Goal: Task Accomplishment & Management: Complete application form

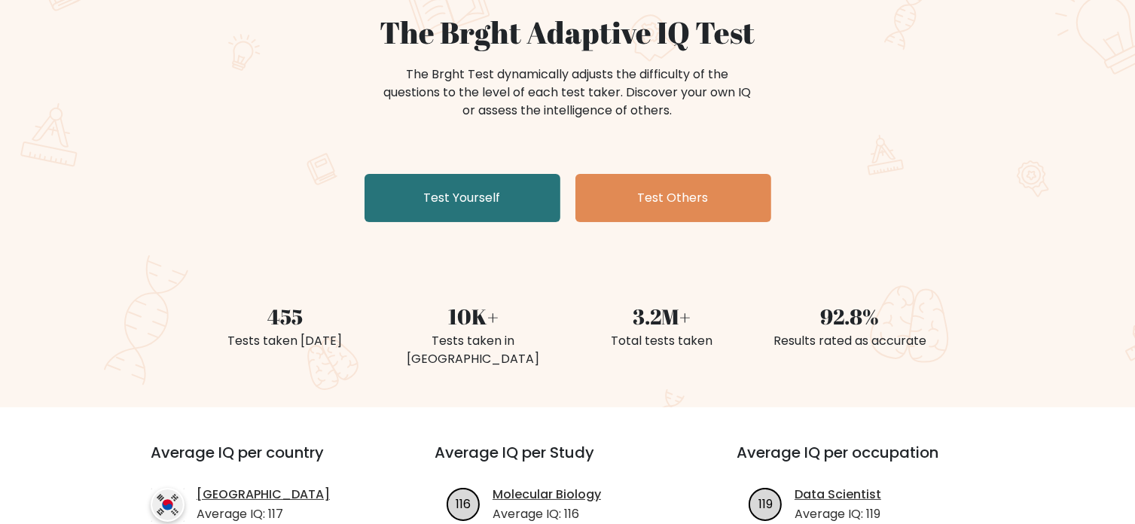
scroll to position [143, 0]
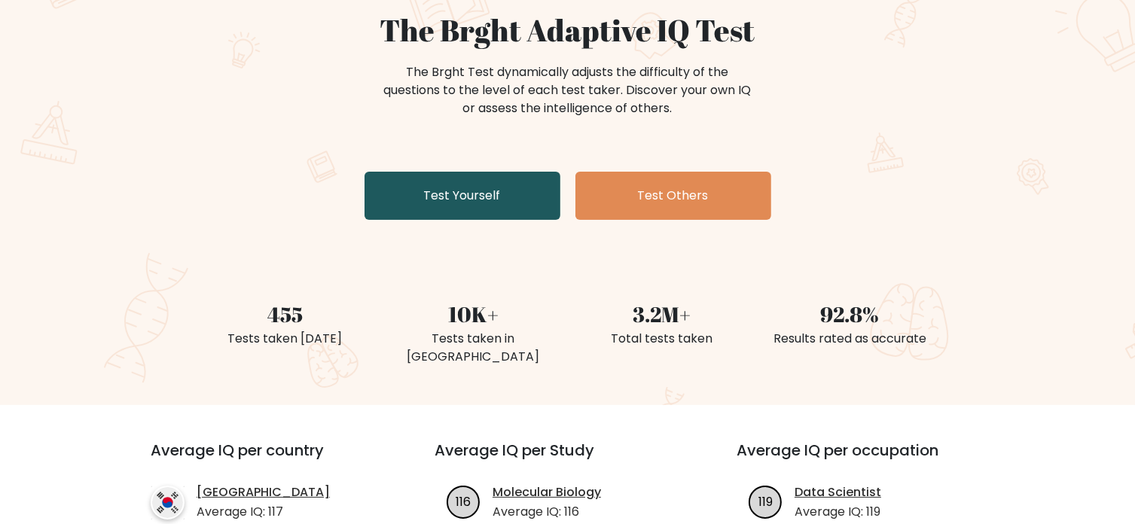
click at [462, 206] on link "Test Yourself" at bounding box center [463, 196] width 196 height 48
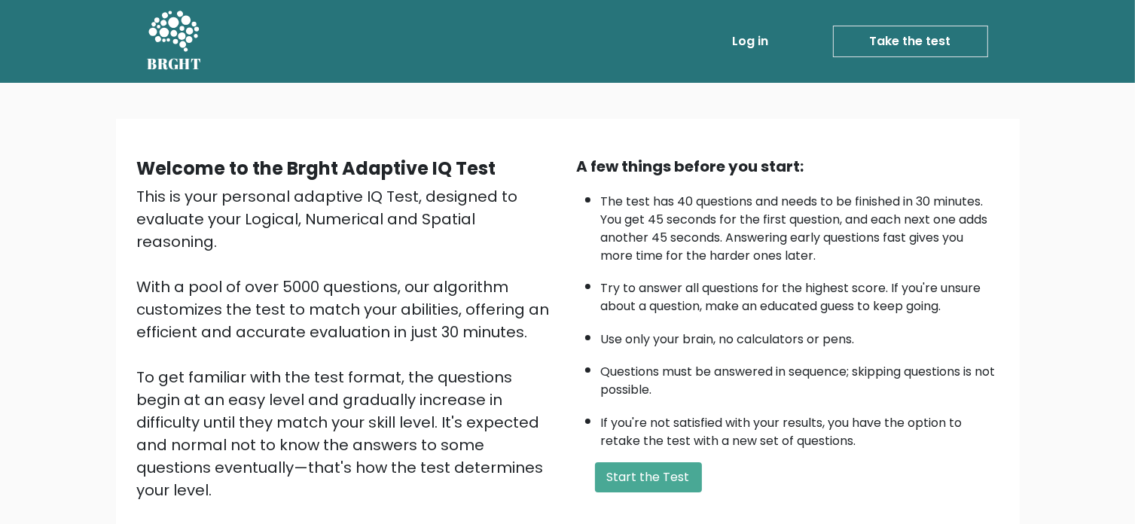
scroll to position [166, 0]
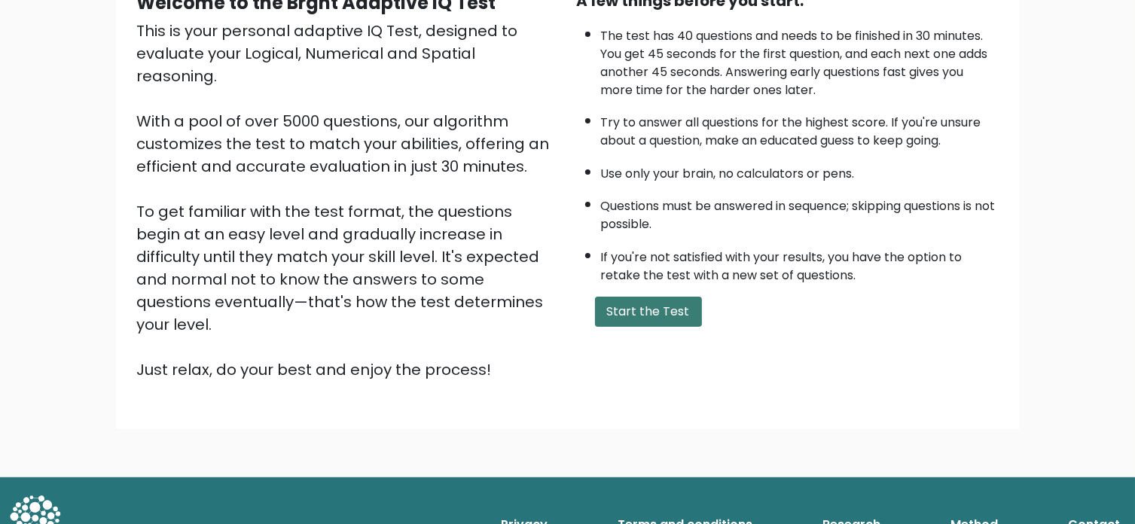
click at [685, 298] on button "Start the Test" at bounding box center [648, 312] width 107 height 30
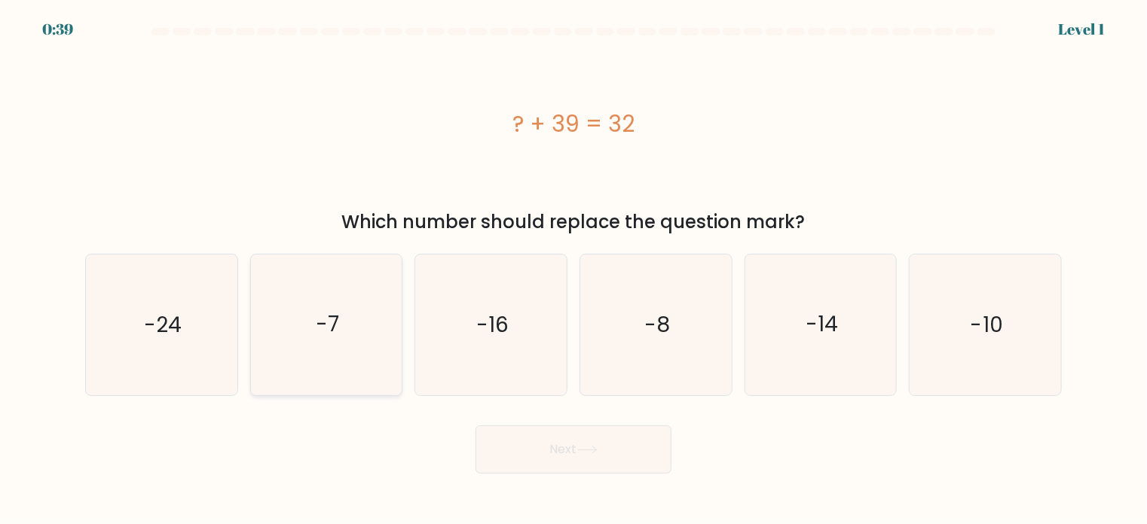
click at [362, 298] on icon "-7" at bounding box center [326, 325] width 141 height 141
click at [573, 270] on input "b. -7" at bounding box center [573, 266] width 1 height 8
radio input "true"
click at [362, 298] on icon "-7" at bounding box center [326, 324] width 139 height 139
click at [573, 270] on input "b. -7" at bounding box center [573, 266] width 1 height 8
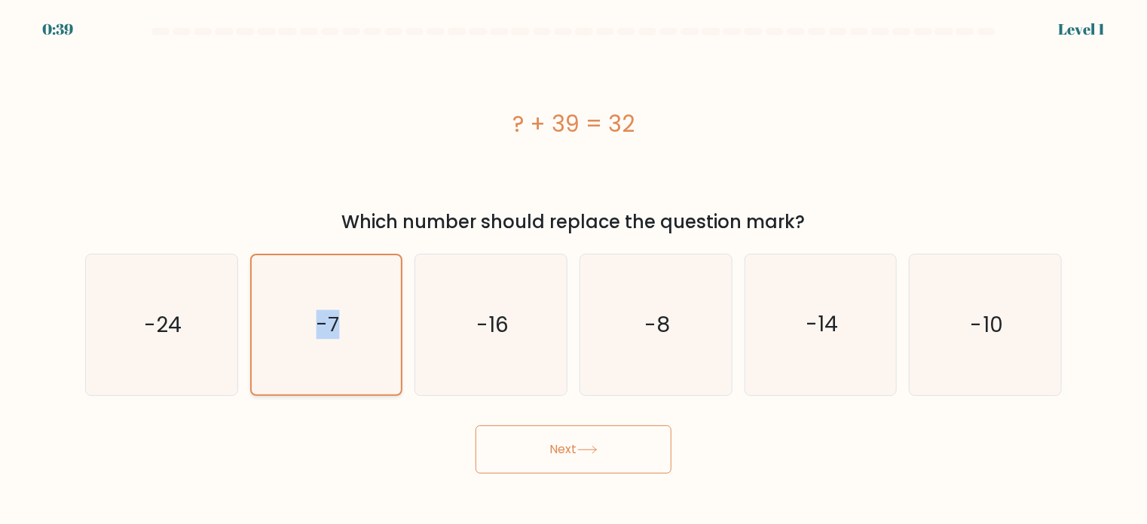
click at [362, 298] on icon "-7" at bounding box center [326, 324] width 139 height 139
click at [573, 270] on input "b. -7" at bounding box center [573, 266] width 1 height 8
click at [362, 298] on icon "-7" at bounding box center [326, 324] width 139 height 139
click at [573, 270] on input "b. -7" at bounding box center [573, 266] width 1 height 8
click at [362, 298] on icon "-7" at bounding box center [326, 324] width 139 height 139
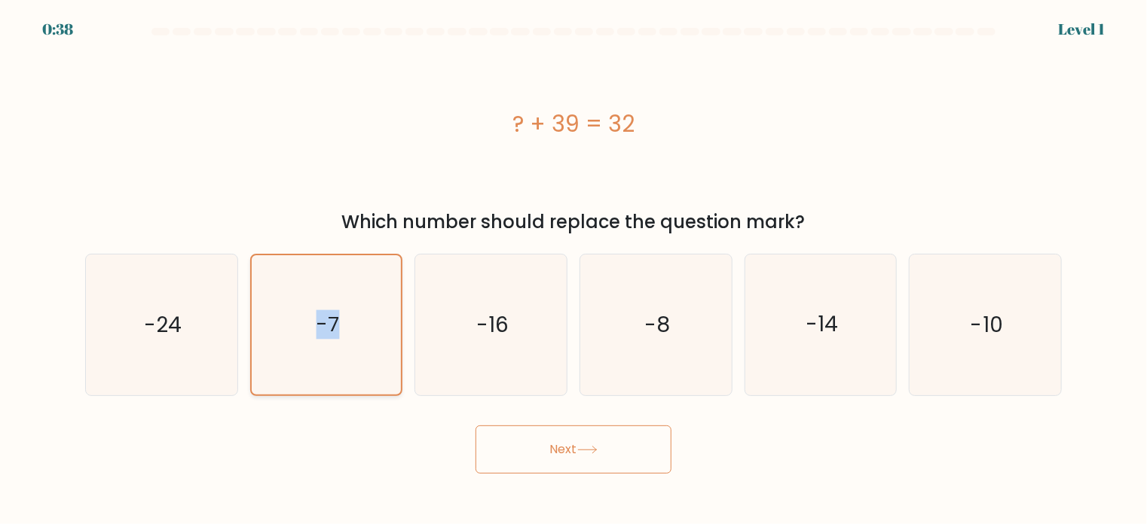
click at [573, 270] on input "b. -7" at bounding box center [573, 266] width 1 height 8
click at [585, 435] on button "Next" at bounding box center [573, 450] width 196 height 48
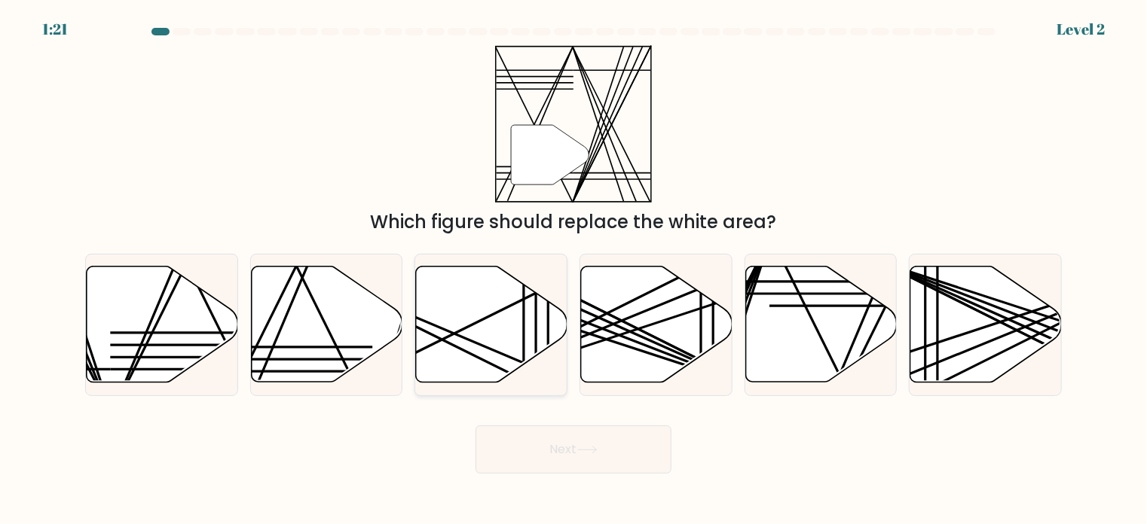
drag, startPoint x: 585, startPoint y: 435, endPoint x: 506, endPoint y: 359, distance: 109.8
click at [506, 359] on form at bounding box center [573, 251] width 1147 height 446
click at [506, 359] on icon at bounding box center [491, 324] width 151 height 116
click at [573, 270] on input "c." at bounding box center [573, 266] width 1 height 8
radio input "true"
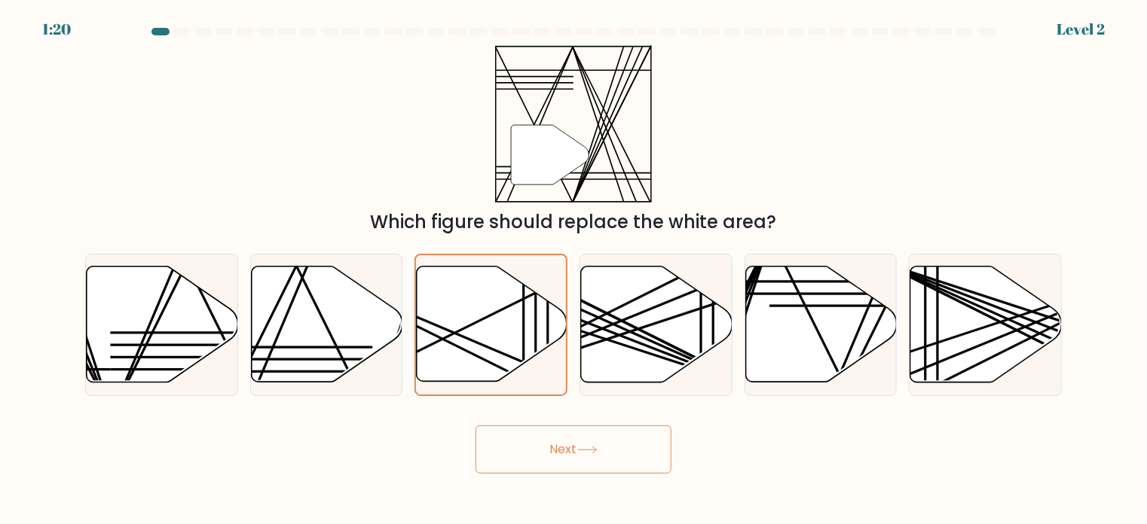
click at [599, 466] on button "Next" at bounding box center [573, 450] width 196 height 48
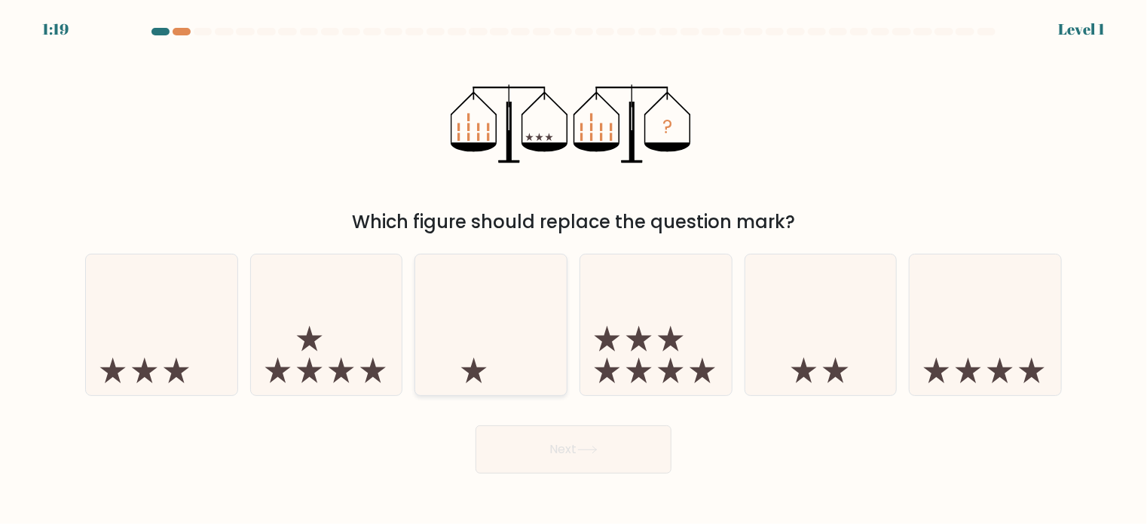
drag, startPoint x: 449, startPoint y: 349, endPoint x: 483, endPoint y: 376, distance: 43.4
click at [483, 376] on icon at bounding box center [490, 324] width 151 height 125
click at [573, 270] on input "c." at bounding box center [573, 266] width 1 height 8
radio input "true"
click at [483, 376] on icon at bounding box center [491, 325] width 150 height 124
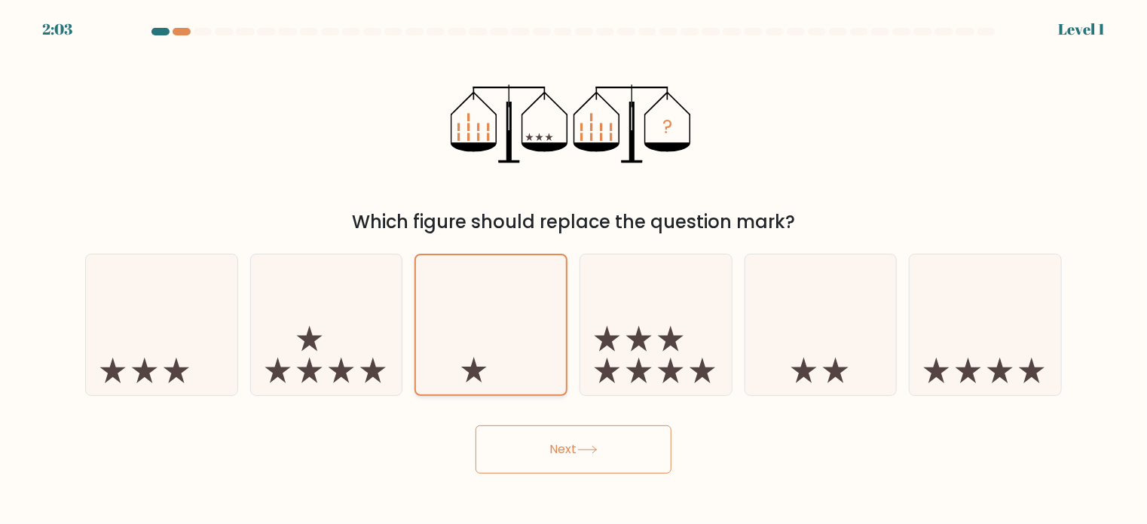
click at [573, 270] on input "c." at bounding box center [573, 266] width 1 height 8
click at [552, 453] on button "Next" at bounding box center [573, 450] width 196 height 48
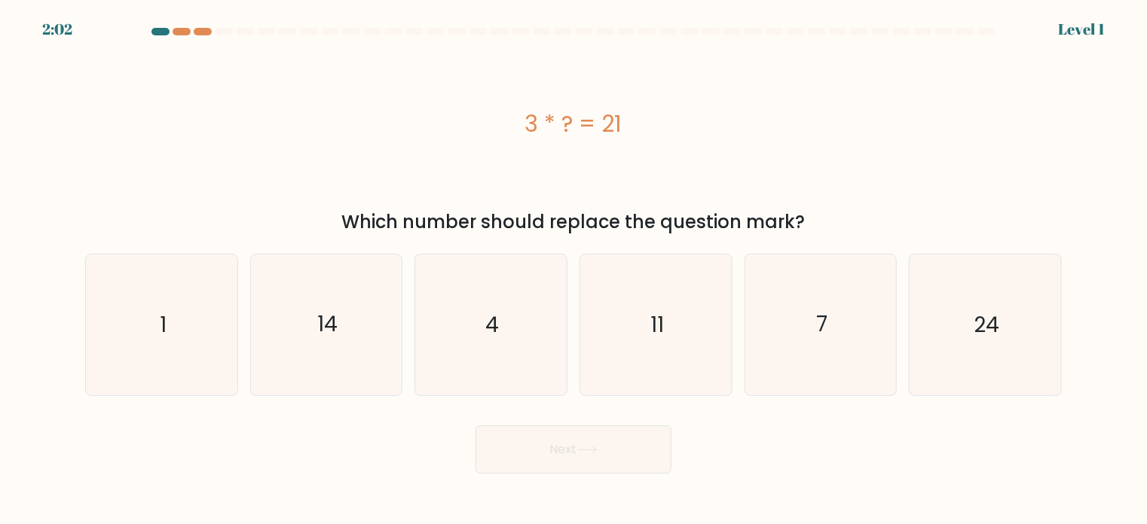
click at [552, 453] on button "Next" at bounding box center [573, 450] width 196 height 48
drag, startPoint x: 552, startPoint y: 453, endPoint x: 497, endPoint y: 358, distance: 109.7
click at [497, 358] on form "a. 1" at bounding box center [573, 251] width 1147 height 446
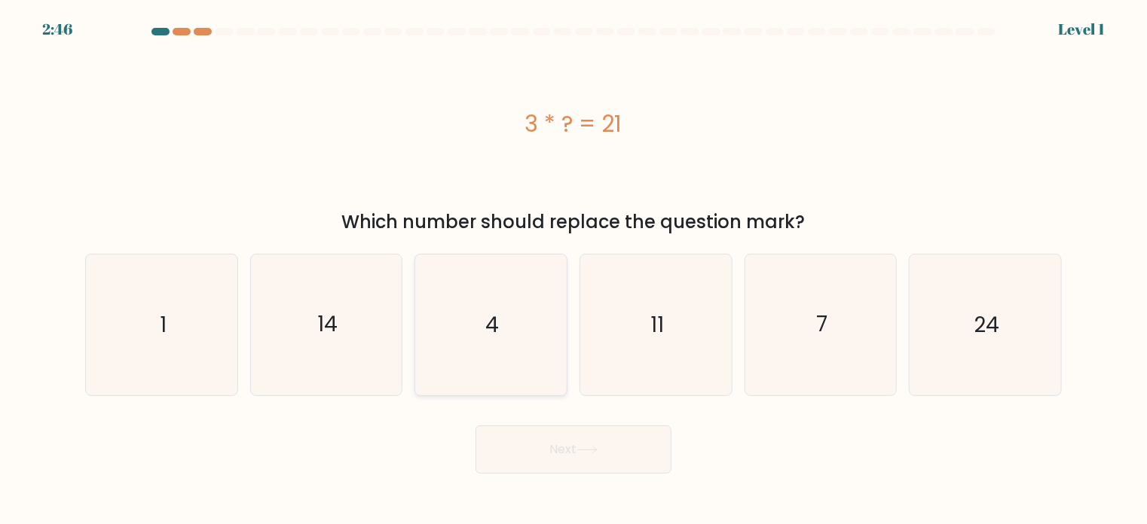
click at [497, 358] on icon "4" at bounding box center [490, 325] width 141 height 141
click at [573, 270] on input "c. 4" at bounding box center [573, 266] width 1 height 8
radio input "true"
click at [539, 444] on button "Next" at bounding box center [573, 450] width 196 height 48
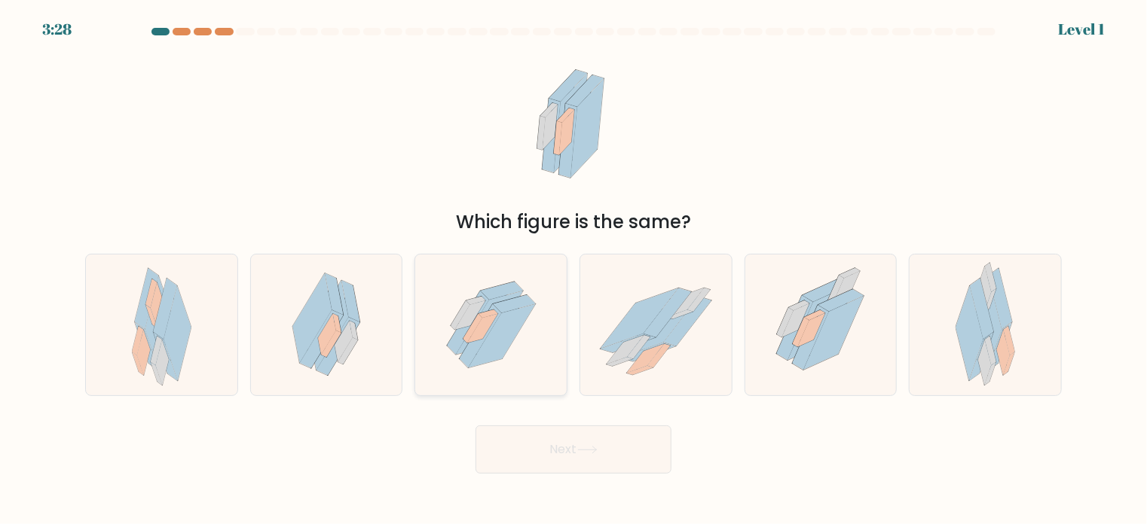
click at [509, 351] on icon at bounding box center [491, 325] width 125 height 141
click at [573, 270] on input "c." at bounding box center [573, 266] width 1 height 8
radio input "true"
click at [561, 464] on button "Next" at bounding box center [573, 450] width 196 height 48
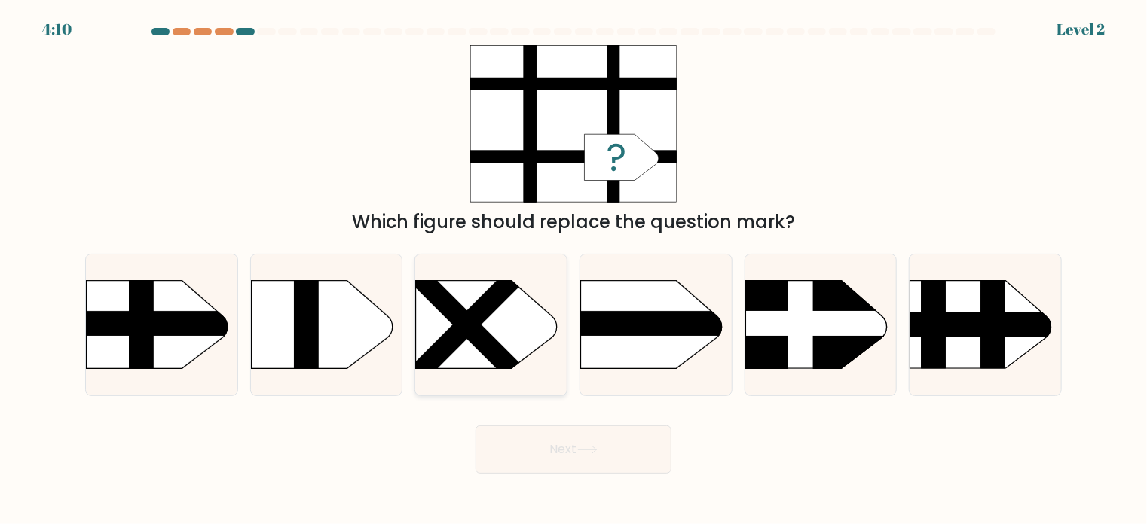
click at [472, 316] on rect at bounding box center [466, 325] width 218 height 218
click at [573, 270] on input "c." at bounding box center [573, 266] width 1 height 8
radio input "true"
click at [564, 458] on button "Next" at bounding box center [573, 450] width 196 height 48
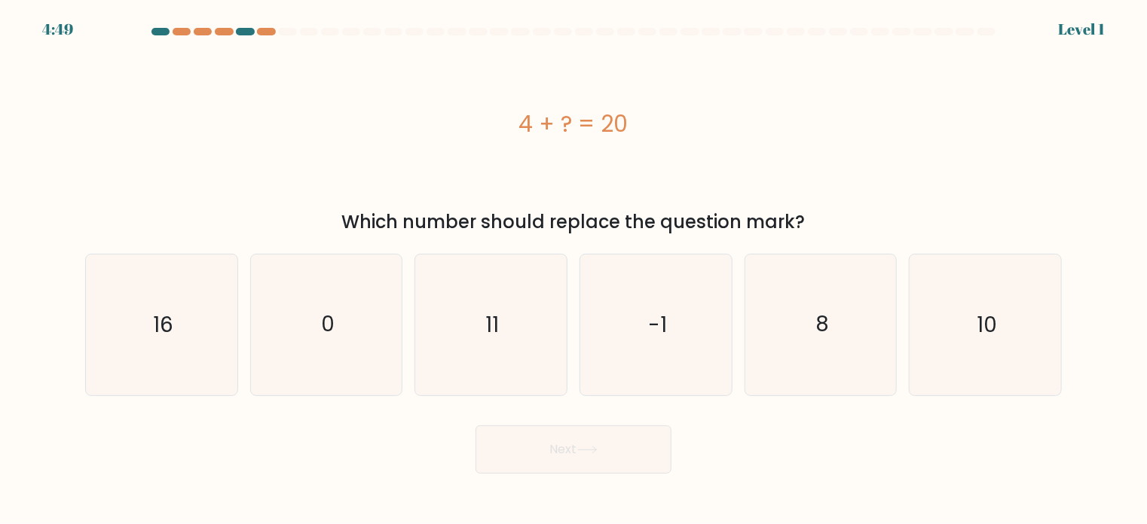
click at [1091, 23] on div "Level 1" at bounding box center [1081, 29] width 47 height 23
drag, startPoint x: 1091, startPoint y: 23, endPoint x: 967, endPoint y: 4, distance: 125.1
click at [967, 4] on div "4:48 Level 1" at bounding box center [573, 9] width 1147 height 18
click at [549, 310] on icon "11" at bounding box center [490, 325] width 141 height 141
click at [573, 270] on input "c. 11" at bounding box center [573, 266] width 1 height 8
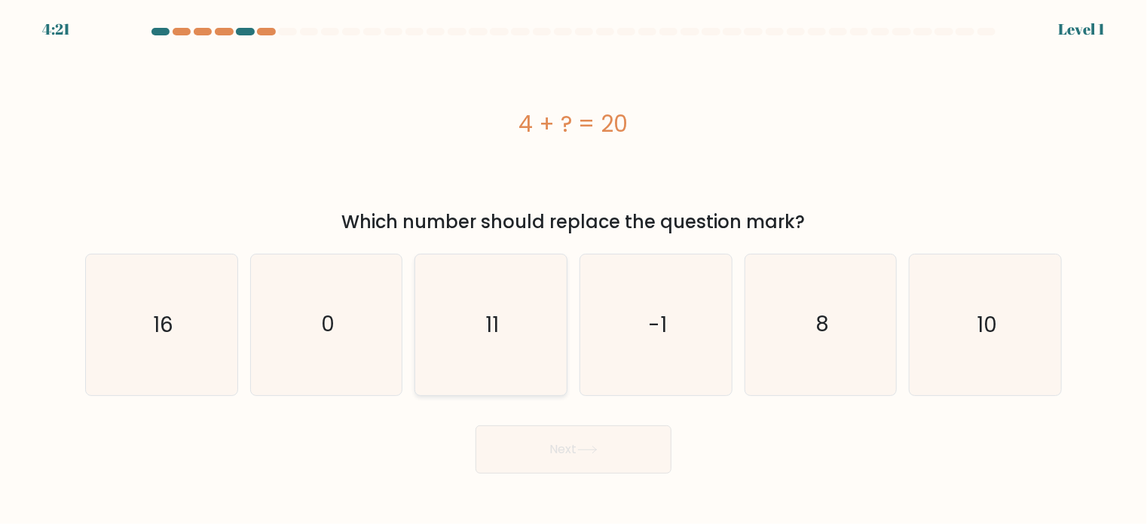
radio input "true"
click at [580, 460] on button "Next" at bounding box center [573, 450] width 196 height 48
click at [503, 322] on icon "11" at bounding box center [490, 324] width 139 height 139
click at [573, 270] on input "c. 11" at bounding box center [573, 266] width 1 height 8
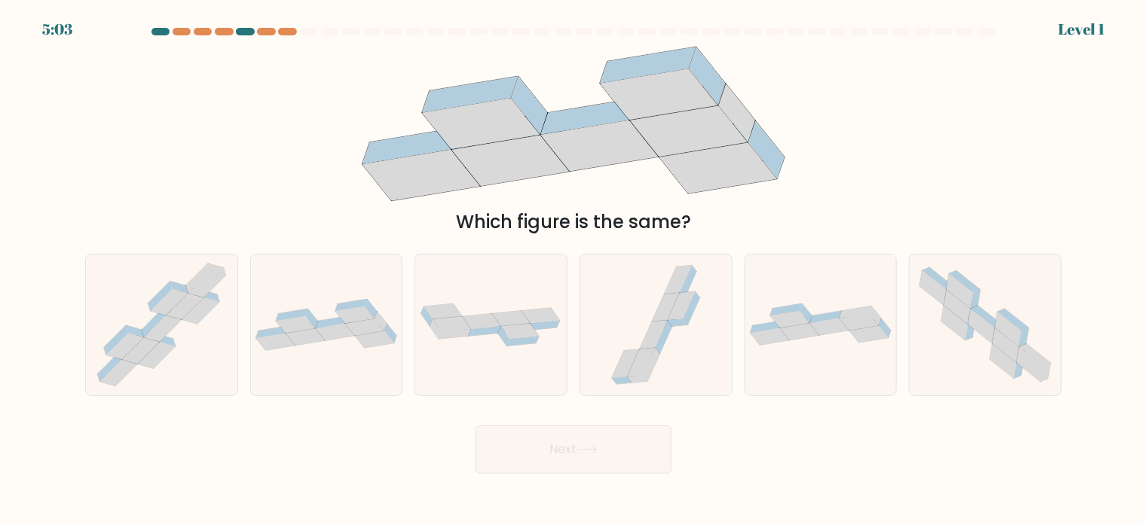
click at [567, 442] on button "Next" at bounding box center [573, 450] width 196 height 48
click at [527, 385] on div at bounding box center [490, 325] width 153 height 142
click at [573, 270] on input "c." at bounding box center [573, 266] width 1 height 8
radio input "true"
click at [567, 458] on button "Next" at bounding box center [573, 450] width 196 height 48
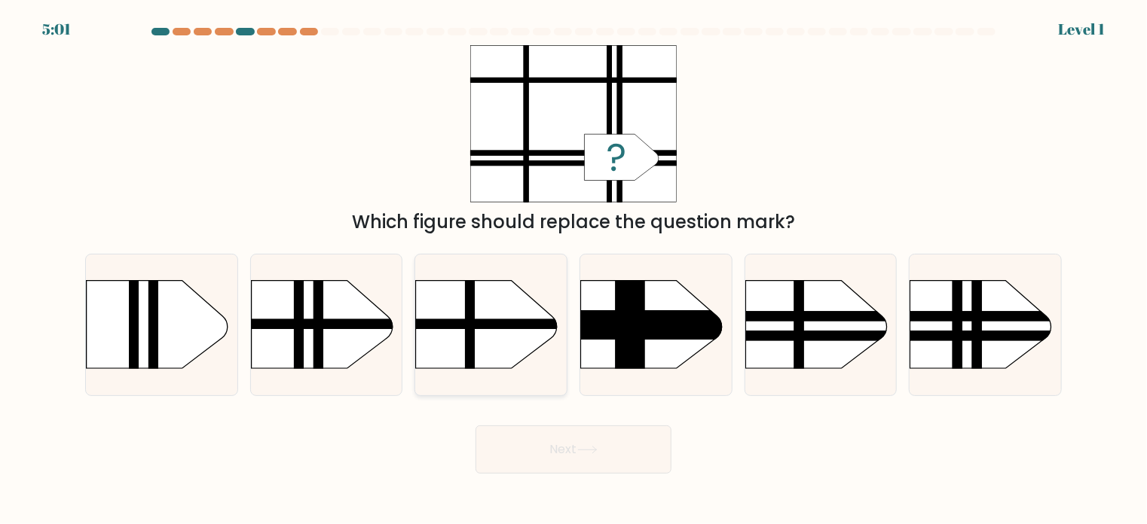
click at [493, 339] on rect at bounding box center [394, 260] width 393 height 299
click at [573, 270] on input "c." at bounding box center [573, 266] width 1 height 8
radio input "true"
click at [540, 441] on button "Next" at bounding box center [573, 450] width 196 height 48
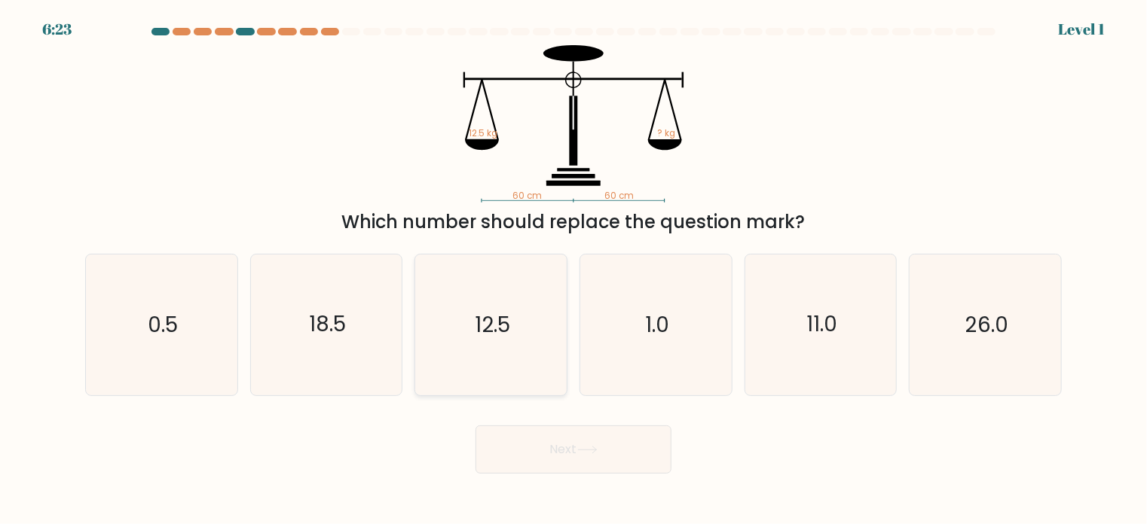
click at [487, 373] on icon "12.5" at bounding box center [490, 325] width 141 height 141
click at [573, 270] on input "c. 12.5" at bounding box center [573, 266] width 1 height 8
radio input "true"
click at [560, 430] on button "Next" at bounding box center [573, 450] width 196 height 48
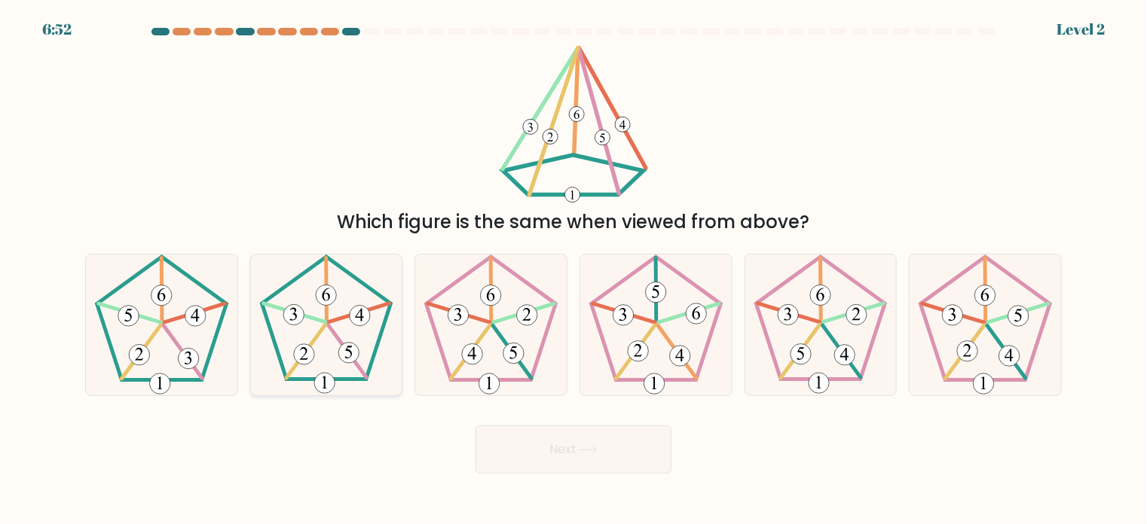
click at [334, 337] on icon at bounding box center [326, 325] width 141 height 141
click at [573, 270] on input "b." at bounding box center [573, 266] width 1 height 8
radio input "true"
click at [606, 439] on button "Next" at bounding box center [573, 450] width 196 height 48
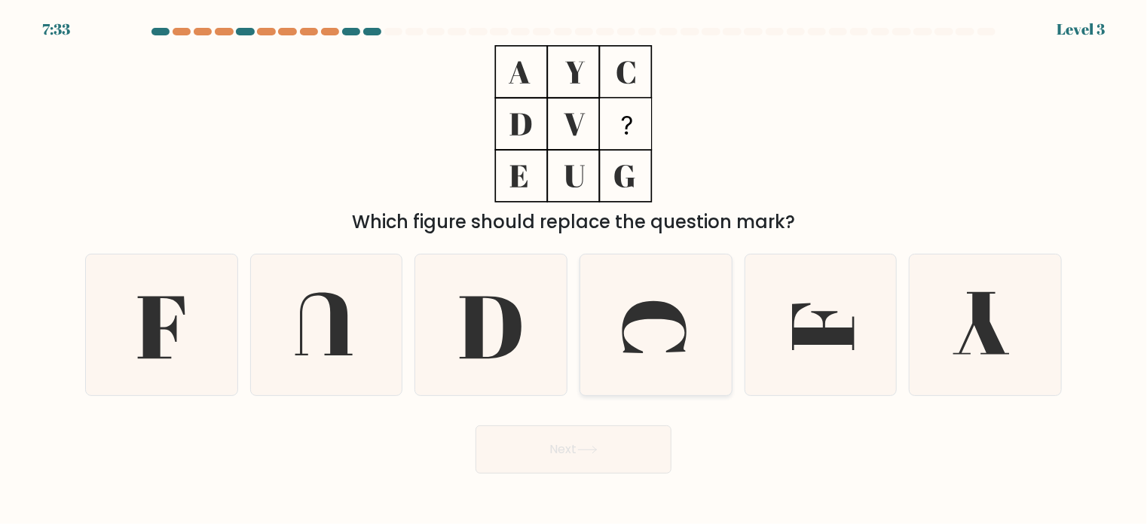
click at [612, 341] on icon at bounding box center [655, 325] width 141 height 141
click at [574, 270] on input "d." at bounding box center [573, 266] width 1 height 8
radio input "true"
click at [619, 441] on button "Next" at bounding box center [573, 450] width 196 height 48
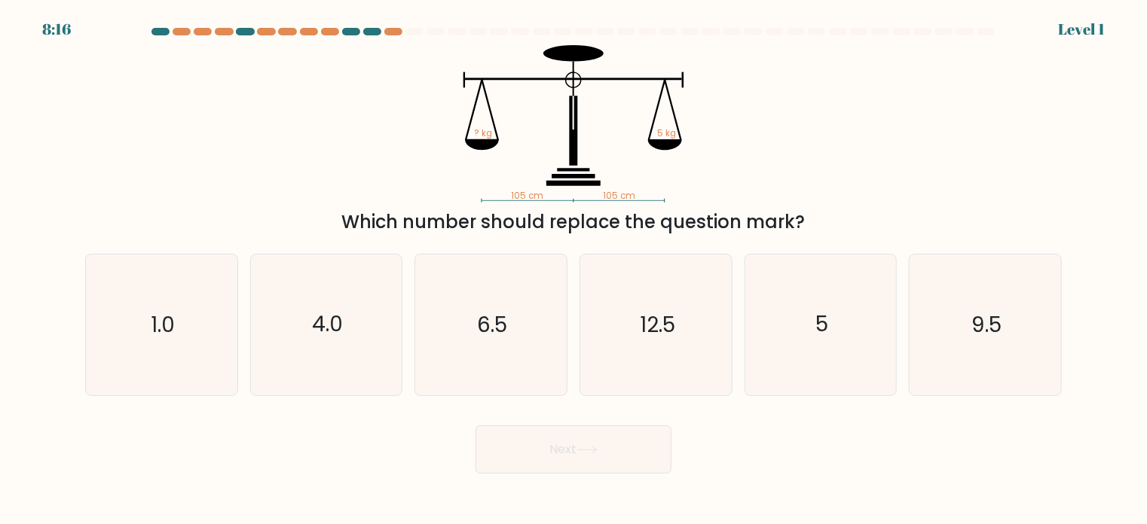
click at [619, 441] on button "Next" at bounding box center [573, 450] width 196 height 48
click at [640, 371] on icon "12.5" at bounding box center [655, 325] width 141 height 141
click at [574, 270] on input "d. 12.5" at bounding box center [573, 266] width 1 height 8
radio input "true"
click at [621, 454] on button "Next" at bounding box center [573, 450] width 196 height 48
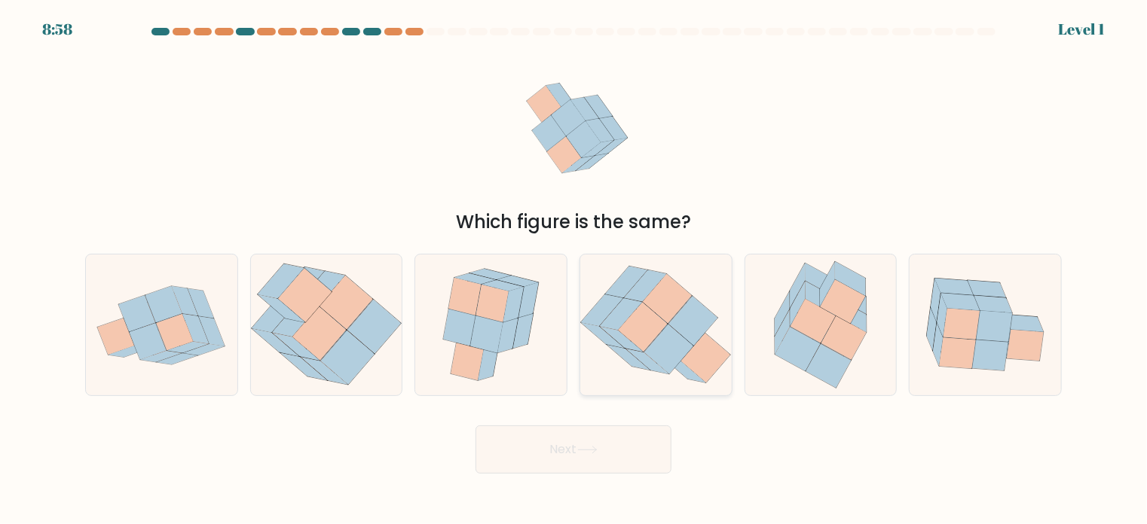
click at [640, 345] on icon at bounding box center [643, 328] width 49 height 50
click at [574, 270] on input "d." at bounding box center [573, 266] width 1 height 8
radio input "true"
click at [620, 441] on button "Next" at bounding box center [573, 450] width 196 height 48
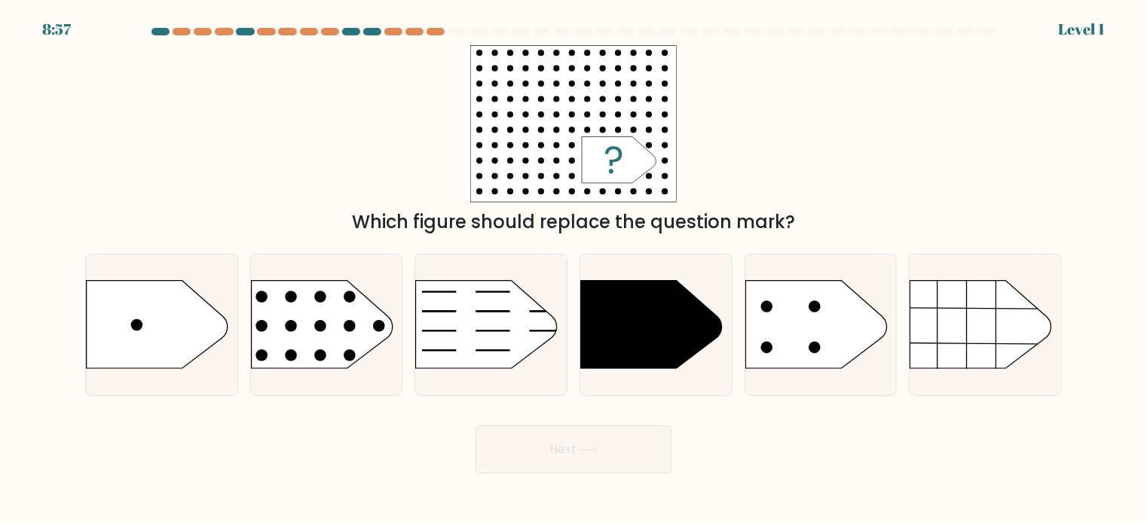
click at [639, 370] on div at bounding box center [655, 325] width 153 height 142
click at [574, 270] on input "d." at bounding box center [573, 266] width 1 height 8
radio input "true"
click at [316, 315] on rect at bounding box center [234, 255] width 393 height 299
click at [573, 270] on input "b." at bounding box center [573, 266] width 1 height 8
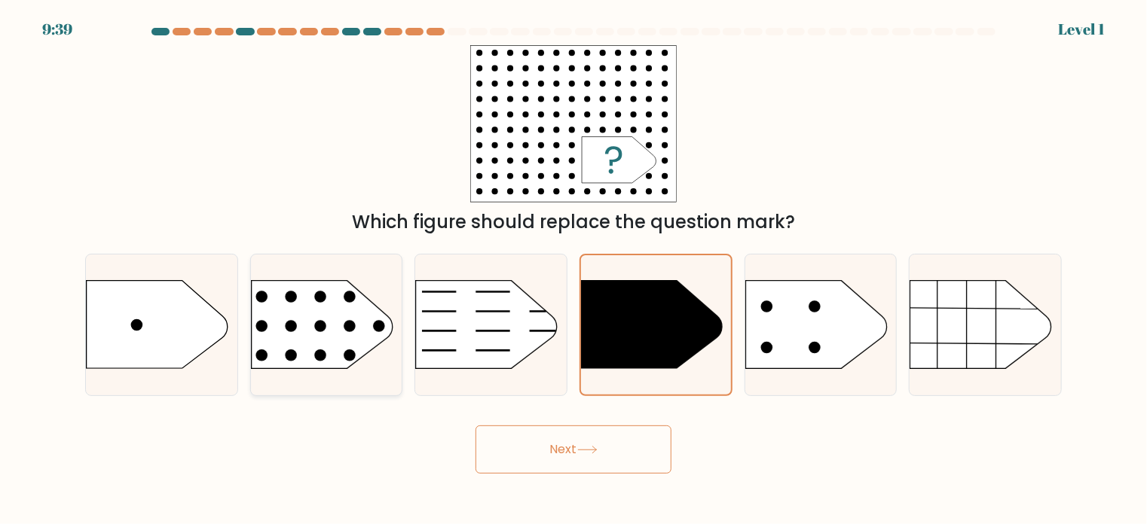
radio input "true"
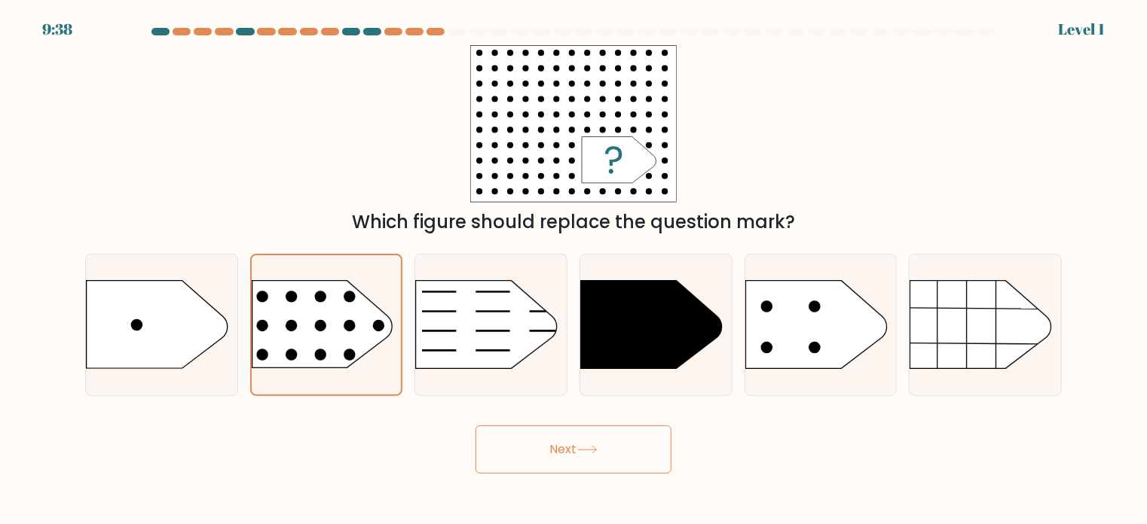
click at [554, 465] on button "Next" at bounding box center [573, 450] width 196 height 48
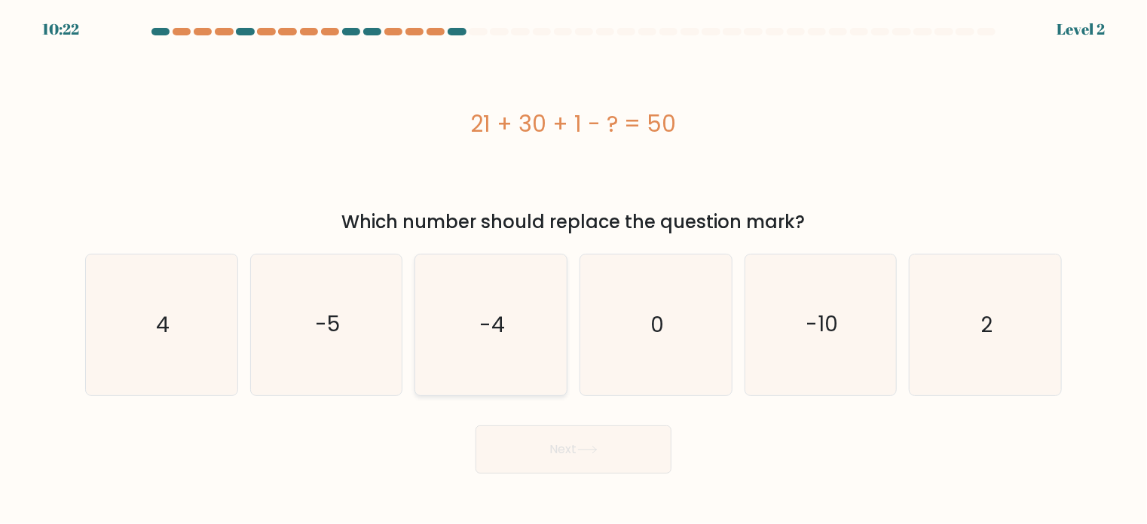
click at [454, 369] on icon "-4" at bounding box center [490, 325] width 141 height 141
click at [573, 270] on input "c. -4" at bounding box center [573, 266] width 1 height 8
radio input "true"
click at [515, 458] on button "Next" at bounding box center [573, 450] width 196 height 48
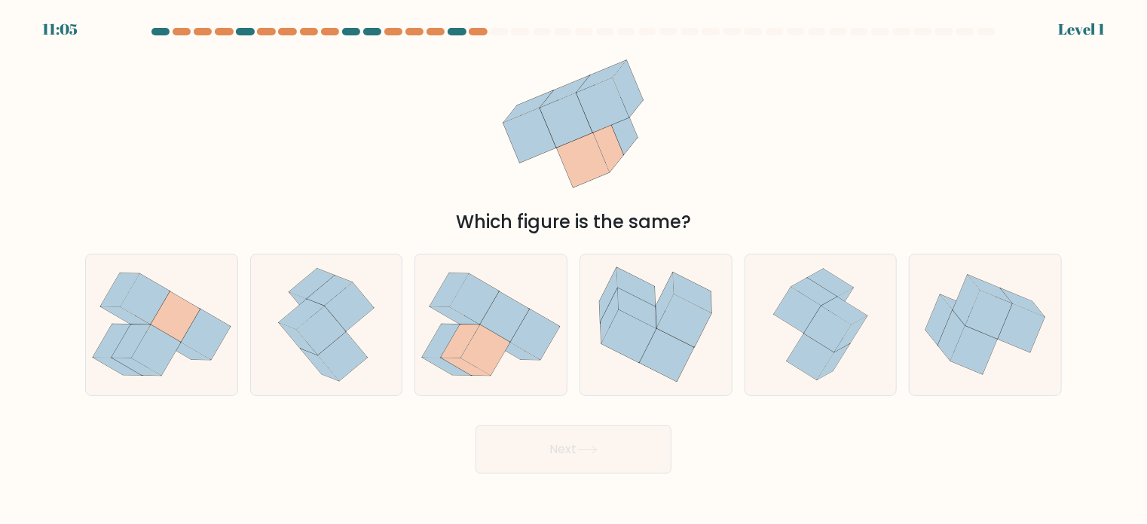
click at [492, 361] on icon at bounding box center [485, 350] width 49 height 50
click at [573, 270] on input "c." at bounding box center [573, 266] width 1 height 8
radio input "true"
click at [533, 446] on button "Next" at bounding box center [573, 450] width 196 height 48
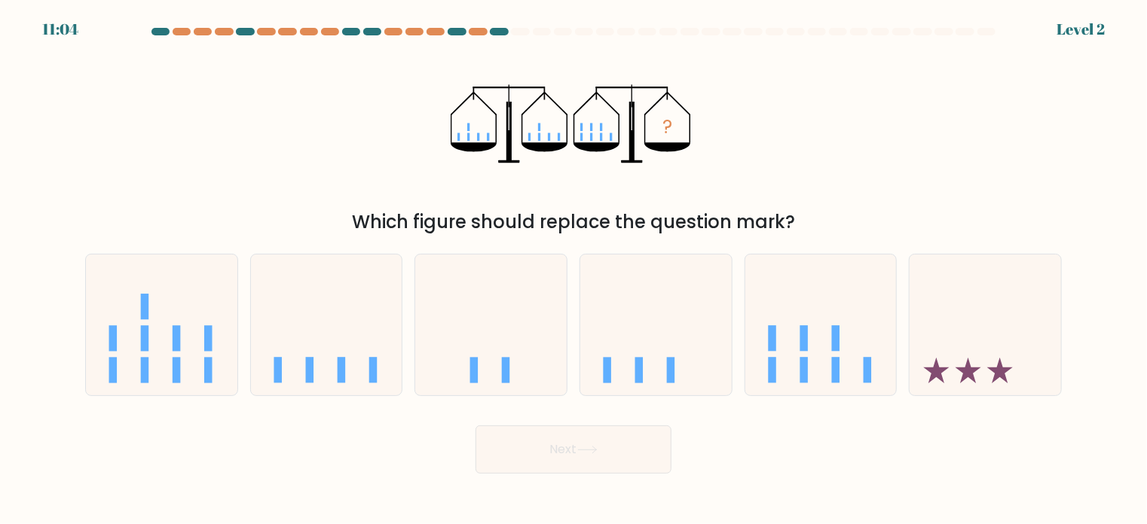
click at [503, 379] on rect at bounding box center [506, 371] width 8 height 26
click at [573, 270] on input "c." at bounding box center [573, 266] width 1 height 8
radio input "true"
click at [542, 478] on body "11:48 Level 2" at bounding box center [573, 262] width 1147 height 524
click at [542, 466] on button "Next" at bounding box center [573, 450] width 196 height 48
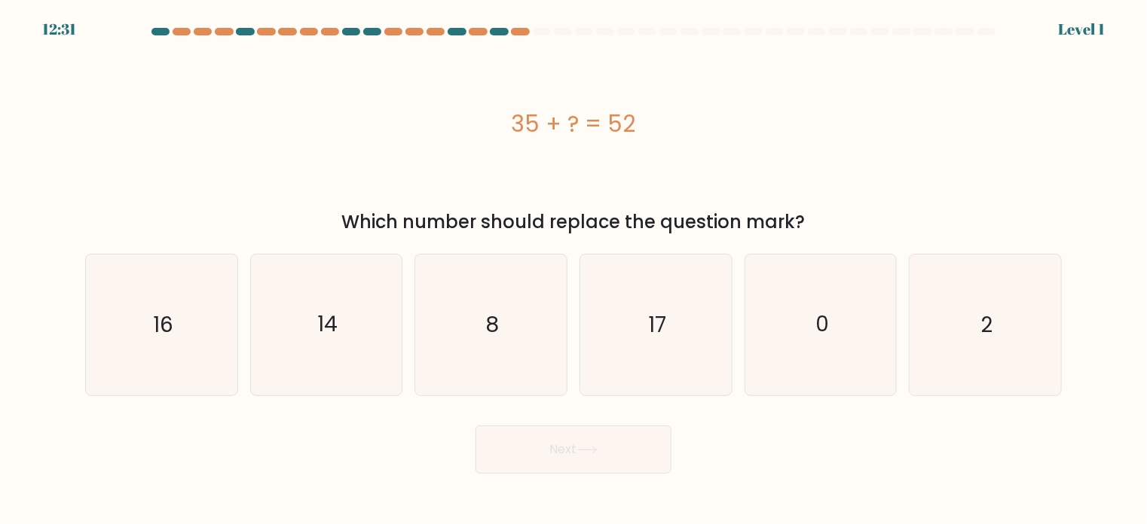
click at [508, 370] on icon "8" at bounding box center [490, 325] width 141 height 141
click at [573, 270] on input "c. 8" at bounding box center [573, 266] width 1 height 8
radio input "true"
click at [550, 444] on button "Next" at bounding box center [573, 450] width 196 height 48
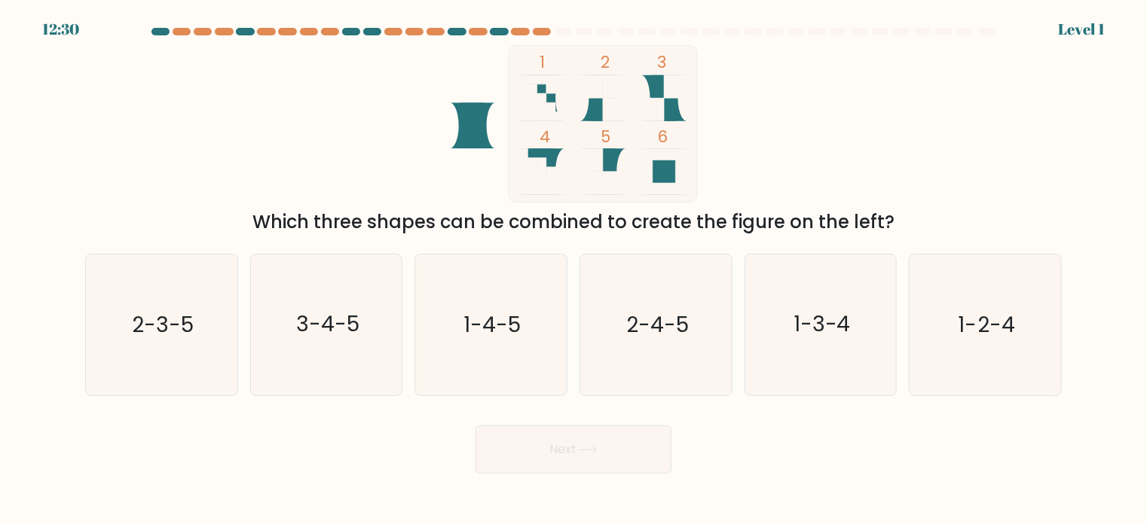
click at [495, 360] on icon "1-4-5" at bounding box center [490, 325] width 141 height 141
click at [573, 270] on input "c. 1-4-5" at bounding box center [573, 266] width 1 height 8
radio input "true"
click at [552, 454] on button "Next" at bounding box center [573, 450] width 196 height 48
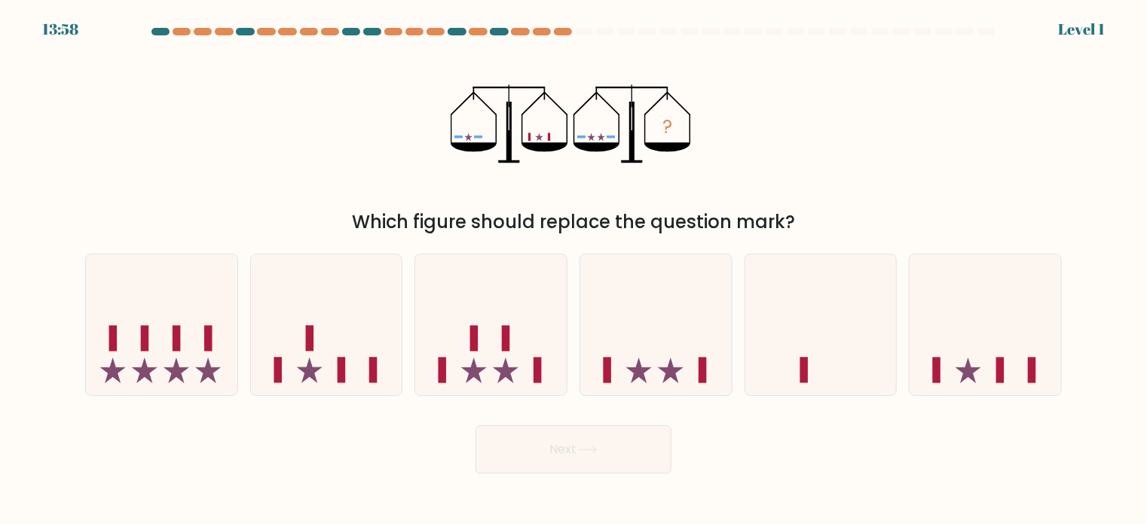
click at [551, 443] on button "Next" at bounding box center [573, 450] width 196 height 48
click at [619, 372] on icon at bounding box center [655, 324] width 151 height 125
click at [574, 270] on input "d." at bounding box center [573, 266] width 1 height 8
radio input "true"
click at [621, 426] on button "Next" at bounding box center [573, 450] width 196 height 48
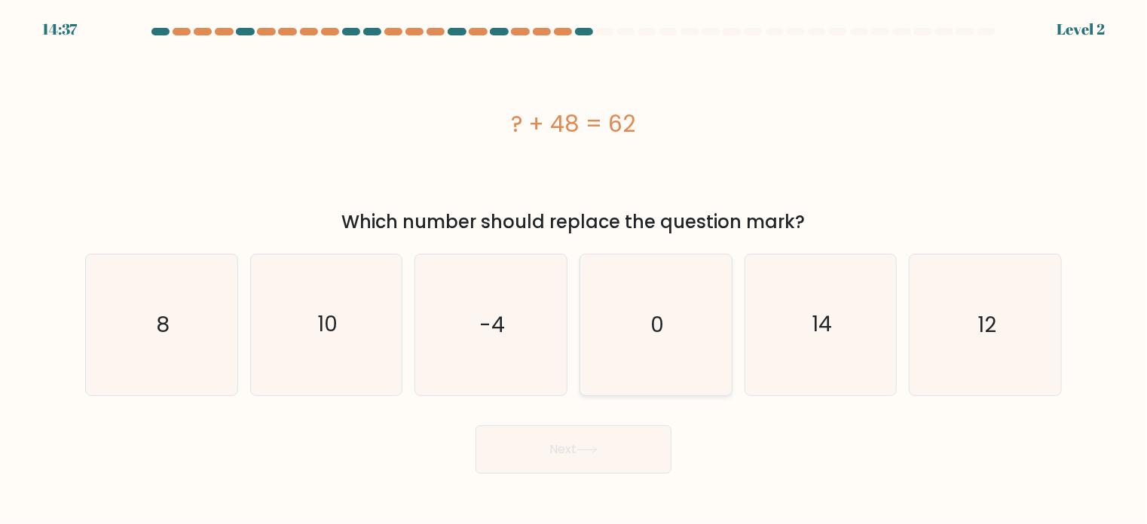
click at [629, 373] on icon "0" at bounding box center [655, 325] width 141 height 141
click at [574, 270] on input "d. 0" at bounding box center [573, 266] width 1 height 8
radio input "true"
click at [616, 442] on button "Next" at bounding box center [573, 450] width 196 height 48
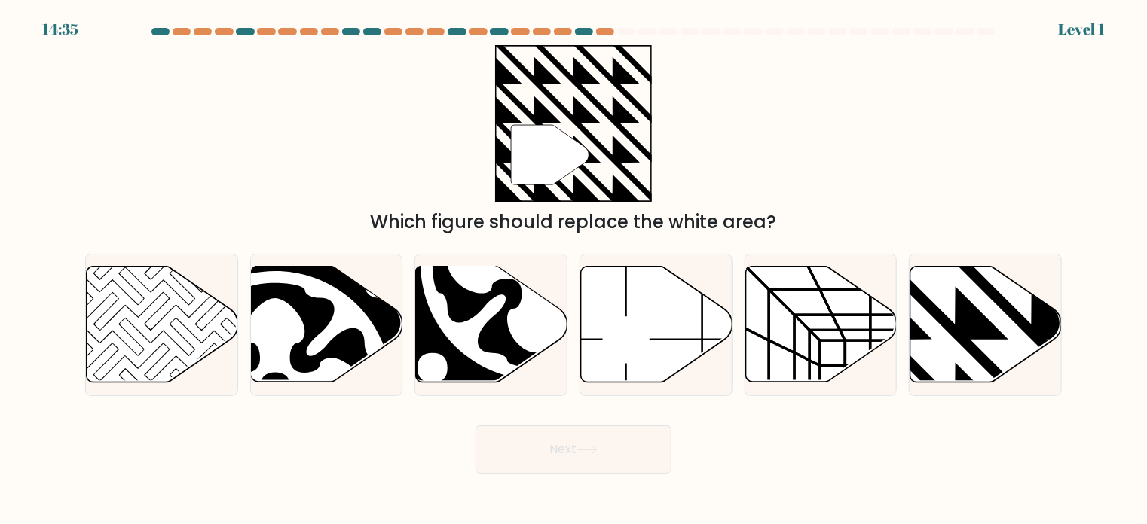
click at [642, 347] on icon at bounding box center [656, 324] width 151 height 116
click at [574, 270] on input "d." at bounding box center [573, 266] width 1 height 8
radio input "true"
click at [615, 445] on button "Next" at bounding box center [573, 450] width 196 height 48
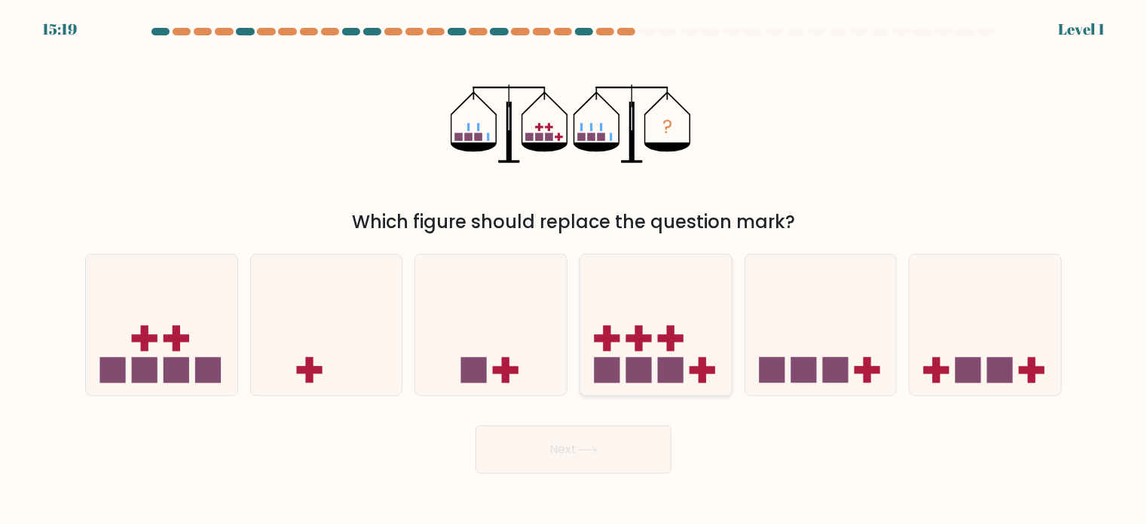
click at [649, 335] on rect at bounding box center [639, 339] width 26 height 8
click at [574, 270] on input "d." at bounding box center [573, 266] width 1 height 8
radio input "true"
click at [614, 443] on button "Next" at bounding box center [573, 450] width 196 height 48
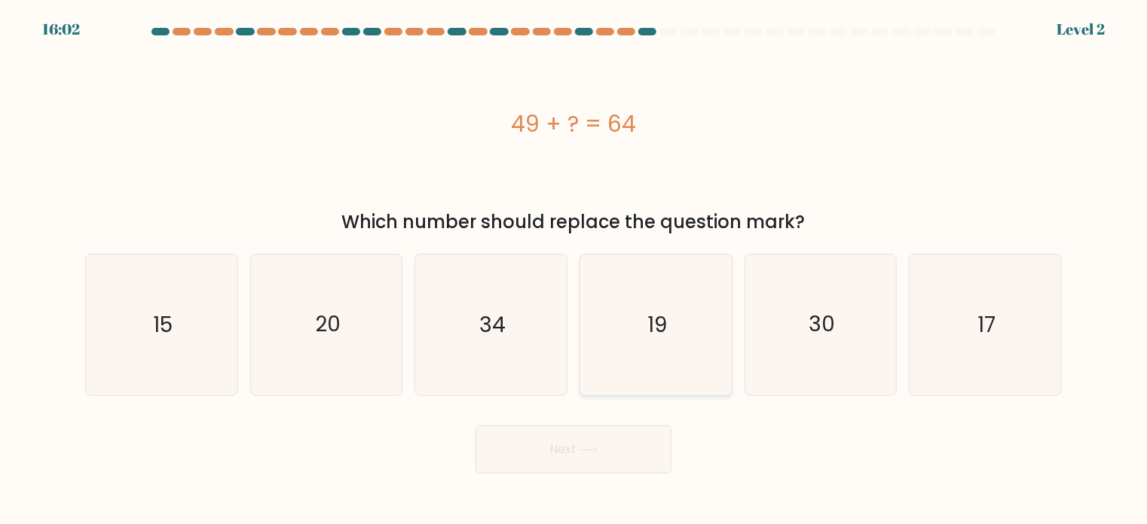
click at [659, 356] on icon "19" at bounding box center [655, 325] width 141 height 141
click at [574, 270] on input "d. 19" at bounding box center [573, 266] width 1 height 8
radio input "true"
click at [628, 435] on button "Next" at bounding box center [573, 450] width 196 height 48
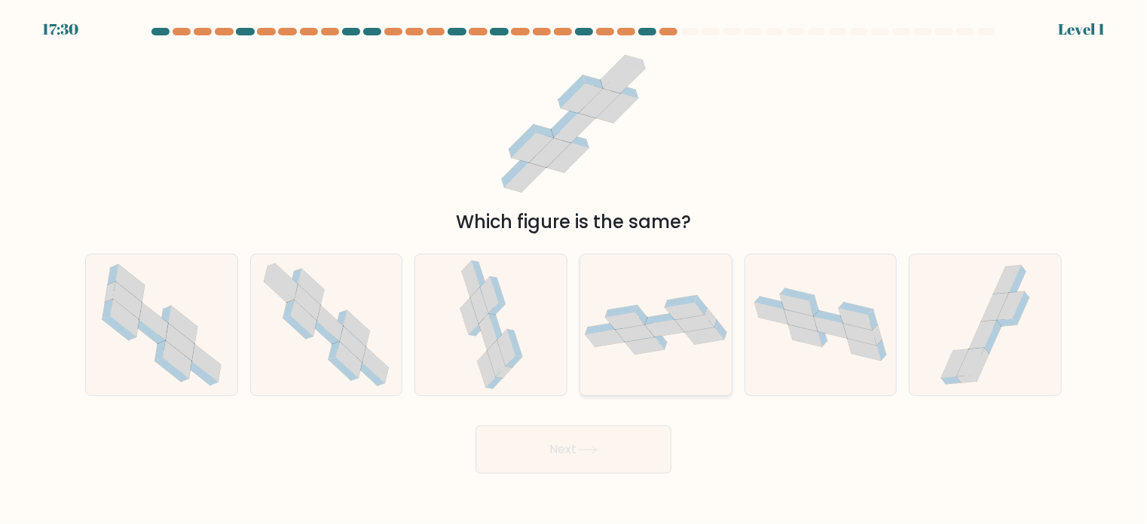
click at [661, 352] on icon at bounding box center [655, 325] width 151 height 60
click at [574, 270] on input "d." at bounding box center [573, 266] width 1 height 8
radio input "true"
click at [622, 463] on button "Next" at bounding box center [573, 450] width 196 height 48
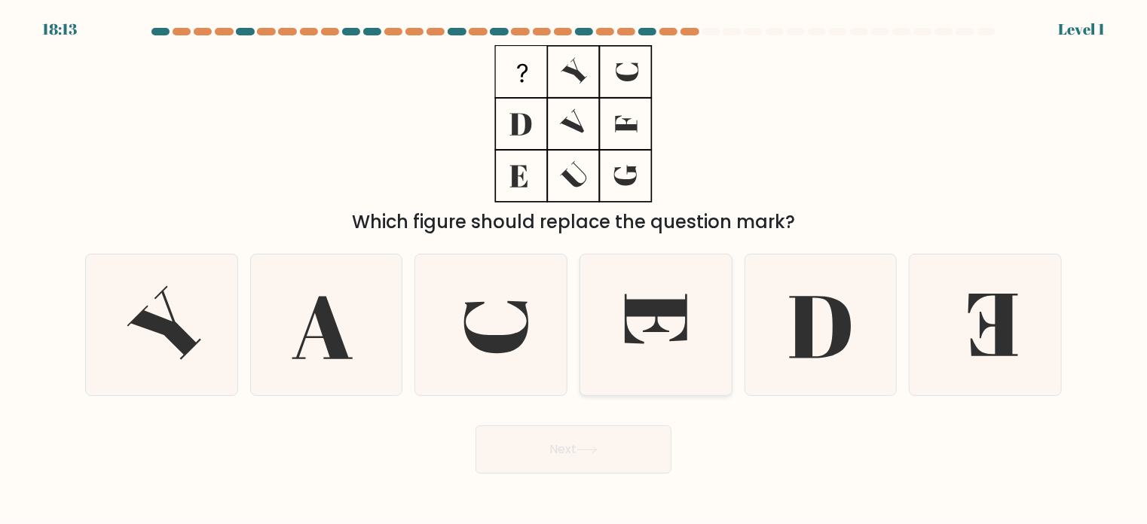
click at [655, 359] on icon at bounding box center [655, 325] width 141 height 141
click at [574, 270] on input "d." at bounding box center [573, 266] width 1 height 8
radio input "true"
click at [622, 463] on button "Next" at bounding box center [573, 450] width 196 height 48
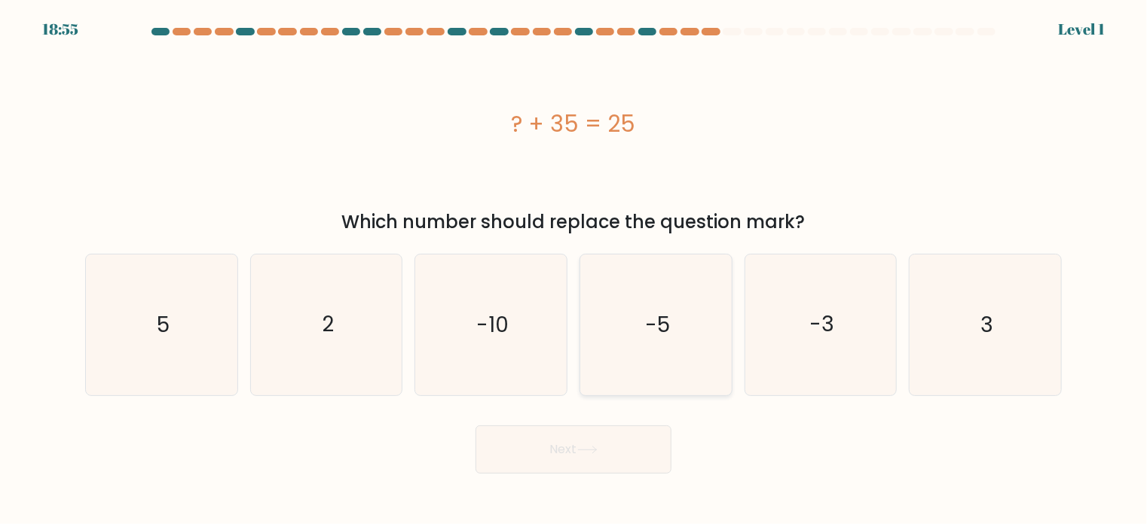
click at [645, 348] on icon "-5" at bounding box center [655, 325] width 141 height 141
click at [574, 270] on input "d. -5" at bounding box center [573, 266] width 1 height 8
radio input "true"
click at [621, 437] on button "Next" at bounding box center [573, 450] width 196 height 48
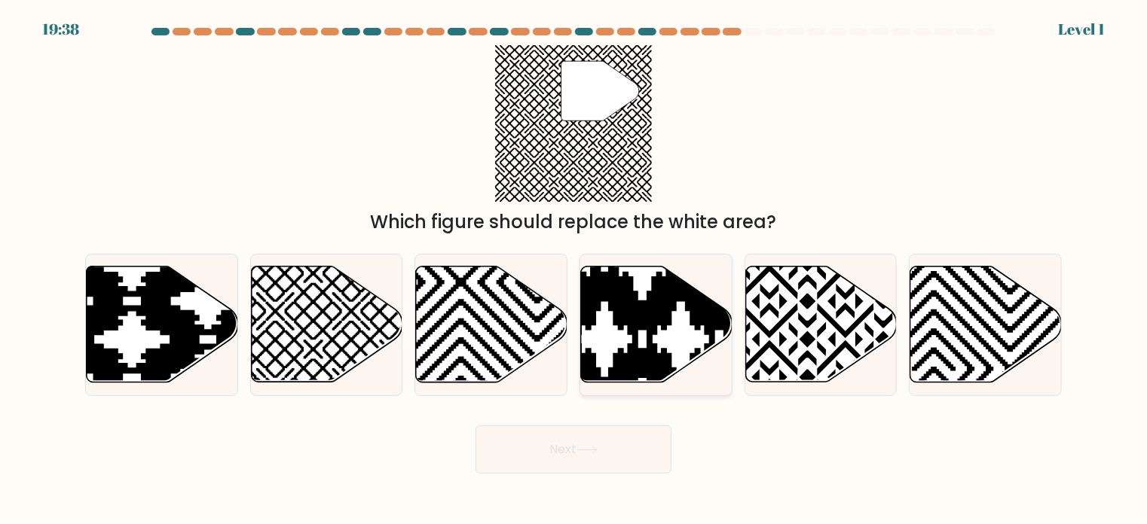
click at [625, 356] on icon at bounding box center [604, 263] width 305 height 305
click at [574, 270] on input "d." at bounding box center [573, 266] width 1 height 8
radio input "true"
click at [331, 370] on icon at bounding box center [326, 324] width 151 height 116
click at [573, 270] on input "b." at bounding box center [573, 266] width 1 height 8
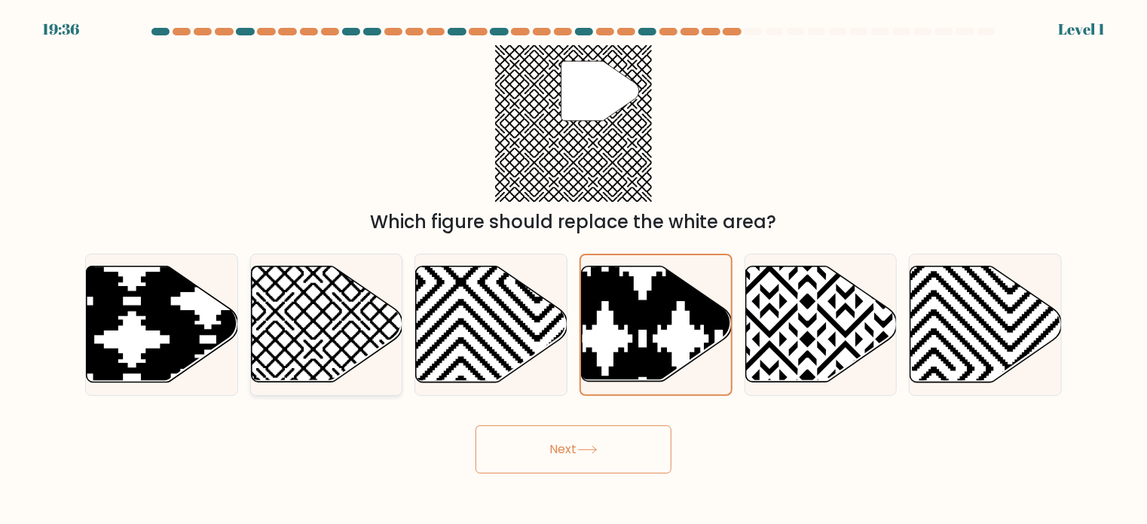
radio input "true"
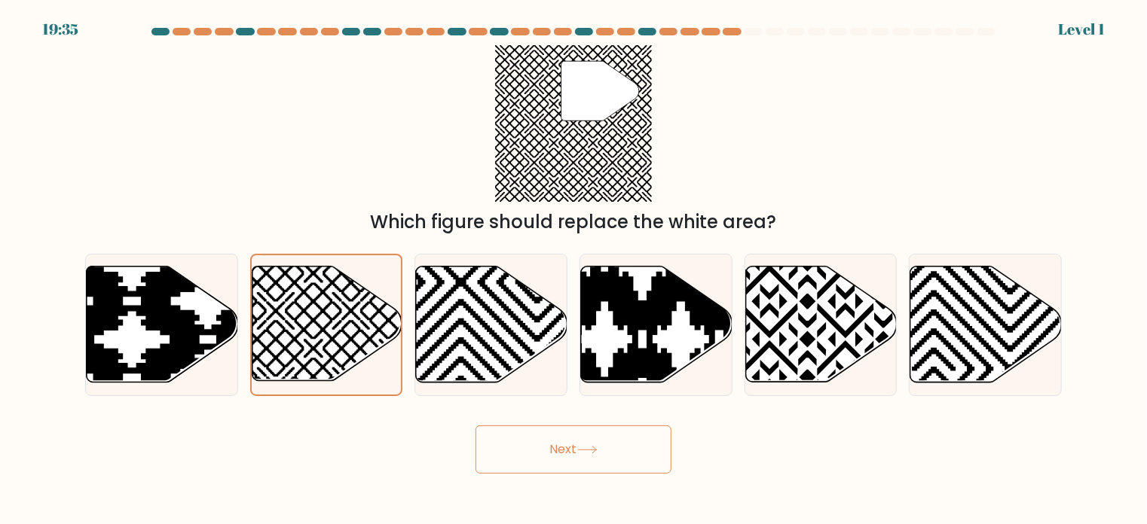
click at [537, 451] on button "Next" at bounding box center [573, 450] width 196 height 48
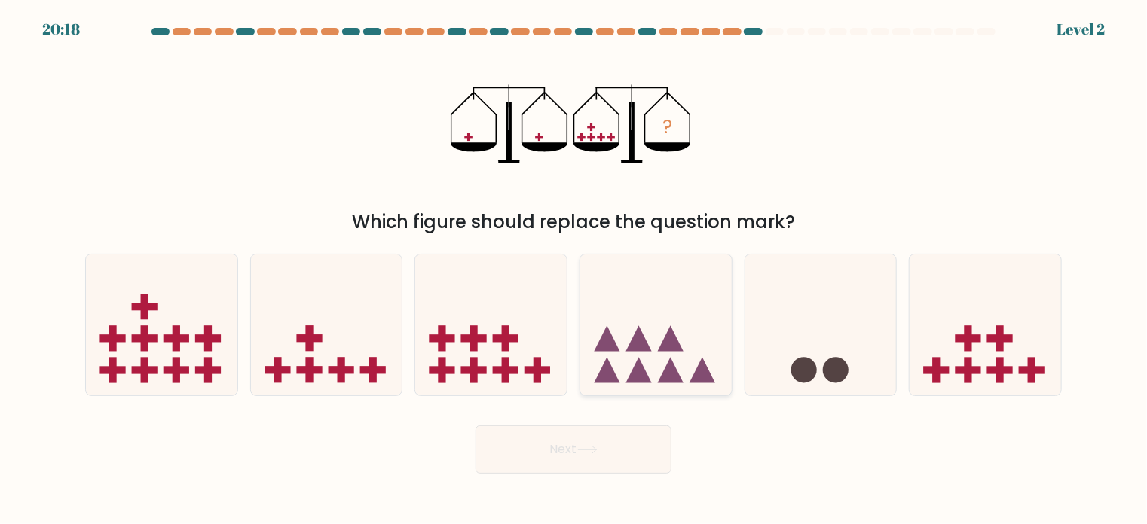
click at [635, 383] on icon at bounding box center [655, 324] width 151 height 125
click at [574, 270] on input "d." at bounding box center [573, 266] width 1 height 8
radio input "true"
click at [630, 460] on button "Next" at bounding box center [573, 450] width 196 height 48
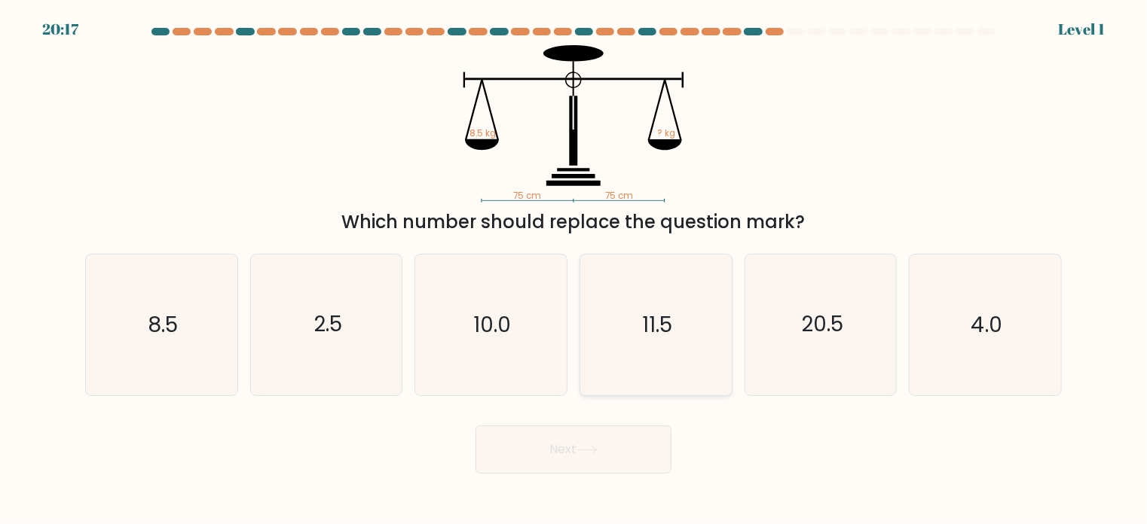
click at [635, 374] on icon "11.5" at bounding box center [655, 325] width 141 height 141
click at [574, 270] on input "d. 11.5" at bounding box center [573, 266] width 1 height 8
radio input "true"
click at [597, 451] on icon at bounding box center [587, 450] width 20 height 8
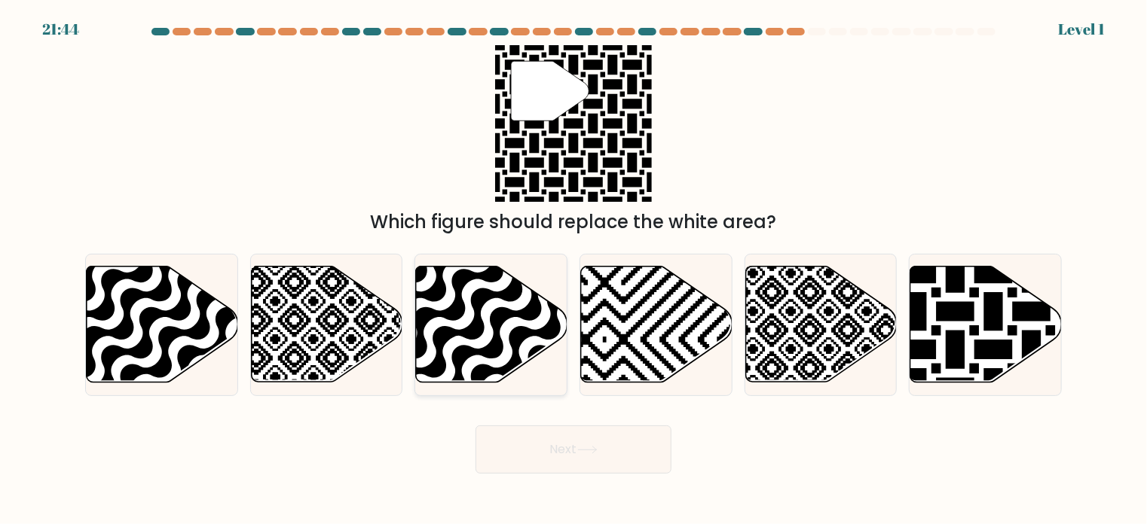
click at [437, 323] on icon at bounding box center [491, 324] width 151 height 116
click at [573, 270] on input "c." at bounding box center [573, 266] width 1 height 8
radio input "true"
click at [931, 350] on icon at bounding box center [1031, 387] width 305 height 305
click at [574, 270] on input "f." at bounding box center [573, 266] width 1 height 8
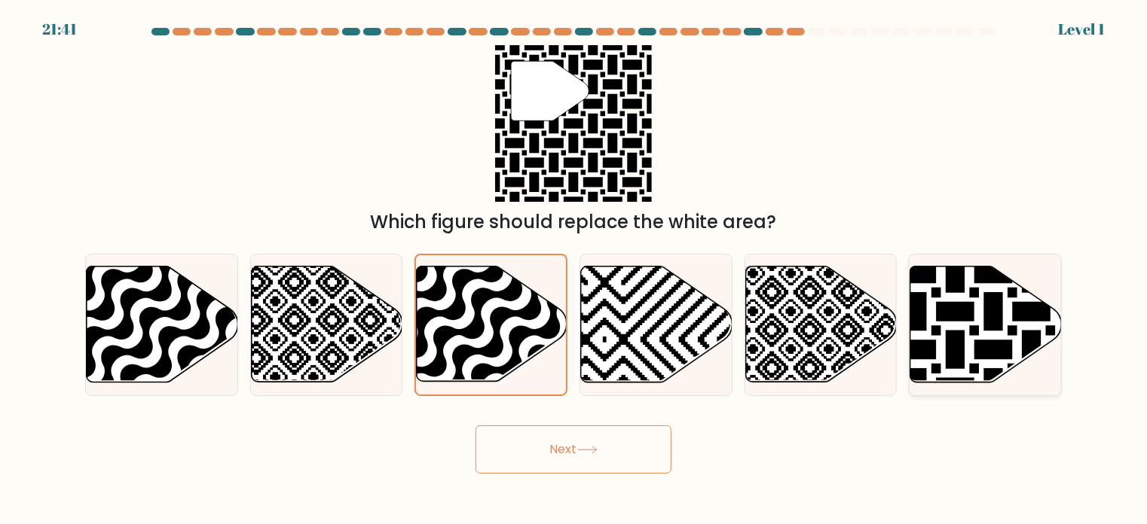
radio input "true"
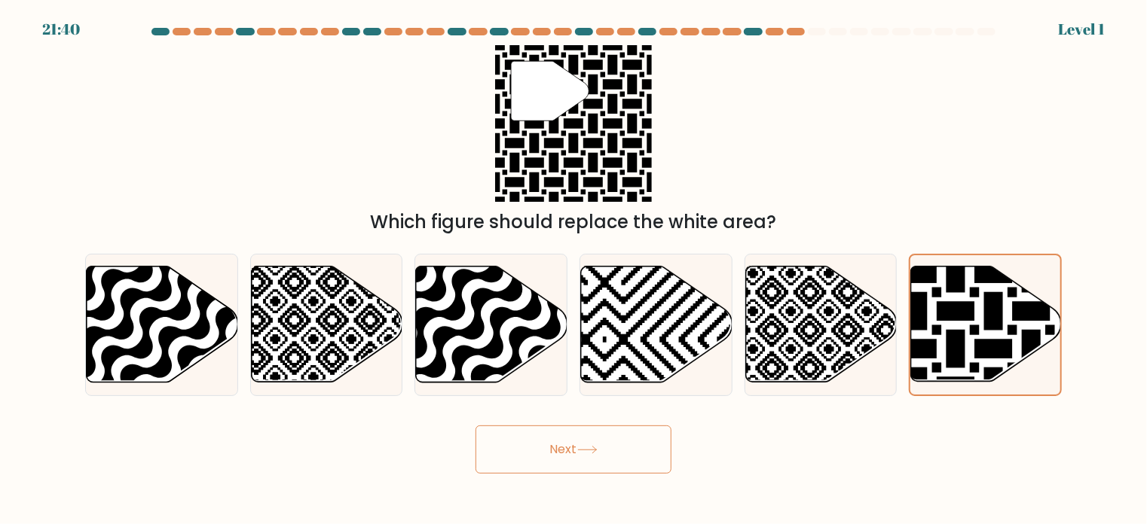
click at [573, 460] on button "Next" at bounding box center [573, 450] width 196 height 48
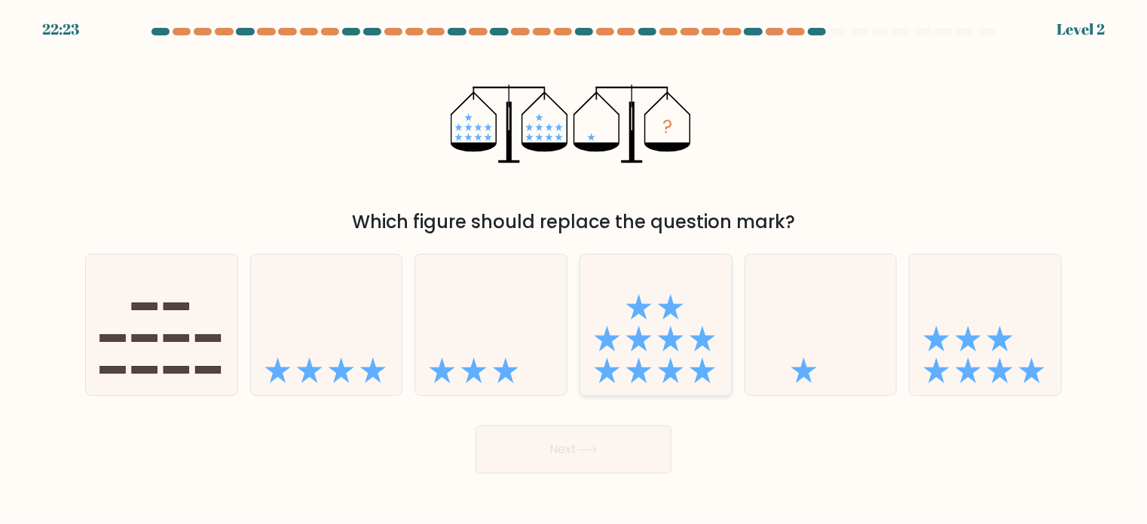
click at [603, 390] on div at bounding box center [655, 325] width 153 height 142
click at [574, 270] on input "d." at bounding box center [573, 266] width 1 height 8
radio input "true"
click at [539, 472] on button "Next" at bounding box center [573, 450] width 196 height 48
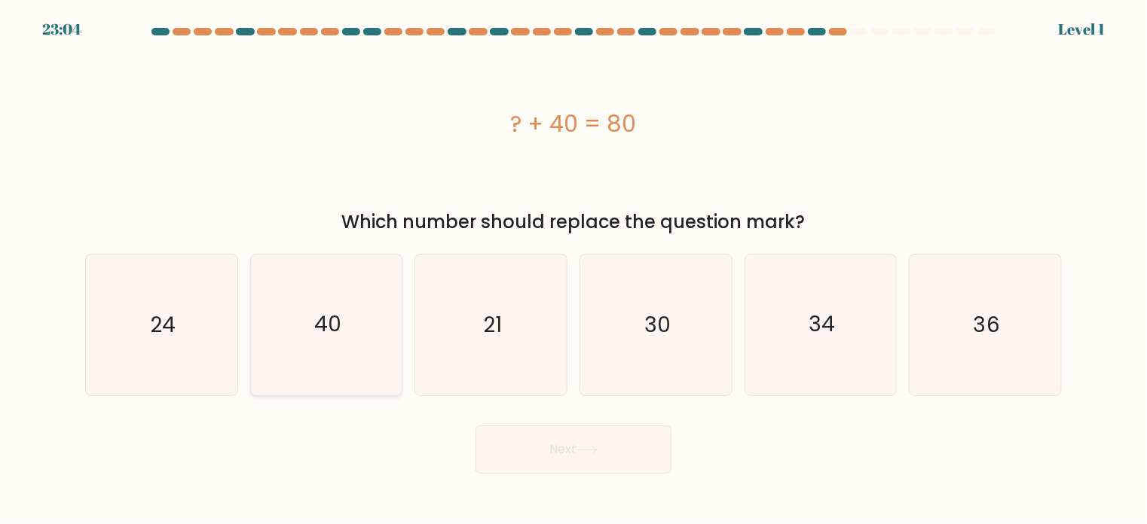
click at [384, 353] on icon "40" at bounding box center [326, 325] width 141 height 141
click at [573, 270] on input "b. 40" at bounding box center [573, 266] width 1 height 8
radio input "true"
click at [506, 451] on button "Next" at bounding box center [573, 450] width 196 height 48
click at [568, 454] on button "Next" at bounding box center [573, 450] width 196 height 48
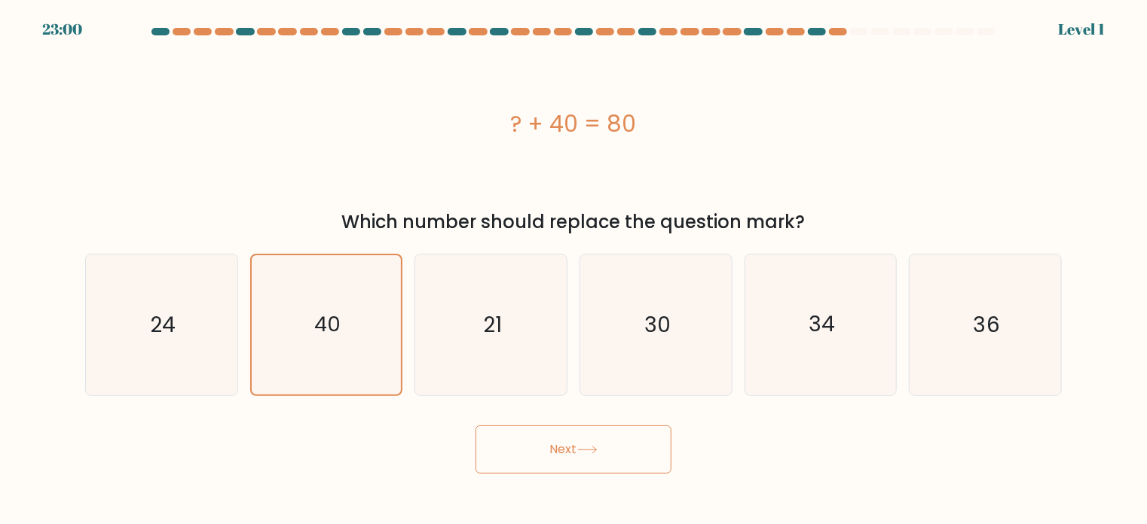
click at [562, 432] on button "Next" at bounding box center [573, 450] width 196 height 48
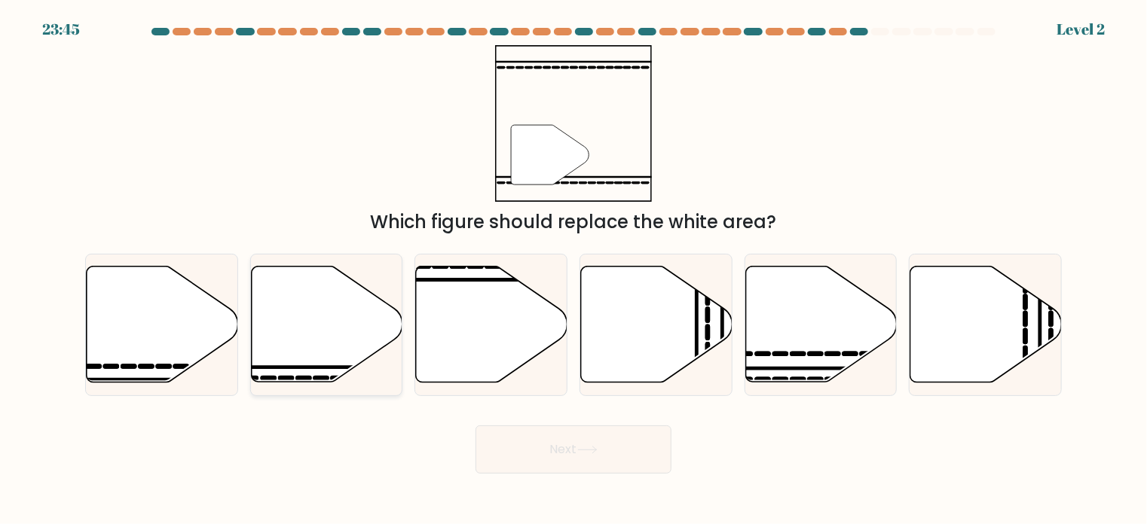
click at [335, 331] on icon at bounding box center [326, 324] width 151 height 116
click at [573, 270] on input "b." at bounding box center [573, 266] width 1 height 8
radio input "true"
click at [521, 457] on button "Next" at bounding box center [573, 450] width 196 height 48
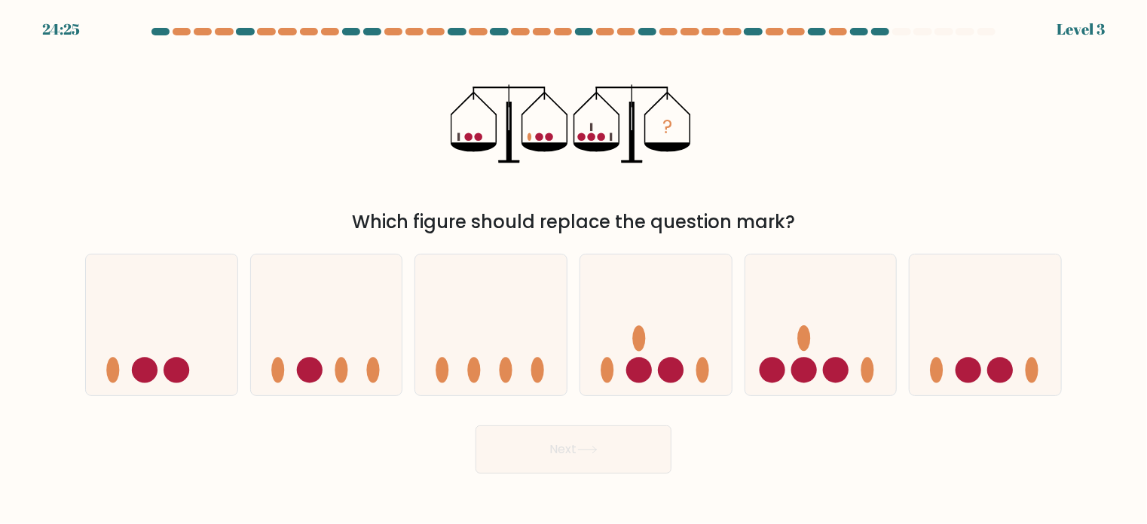
click at [511, 402] on form at bounding box center [573, 251] width 1147 height 446
click at [553, 476] on body "24:24 Level 3" at bounding box center [573, 262] width 1147 height 524
click at [497, 379] on icon at bounding box center [490, 324] width 151 height 125
click at [573, 270] on input "c." at bounding box center [573, 266] width 1 height 8
radio input "true"
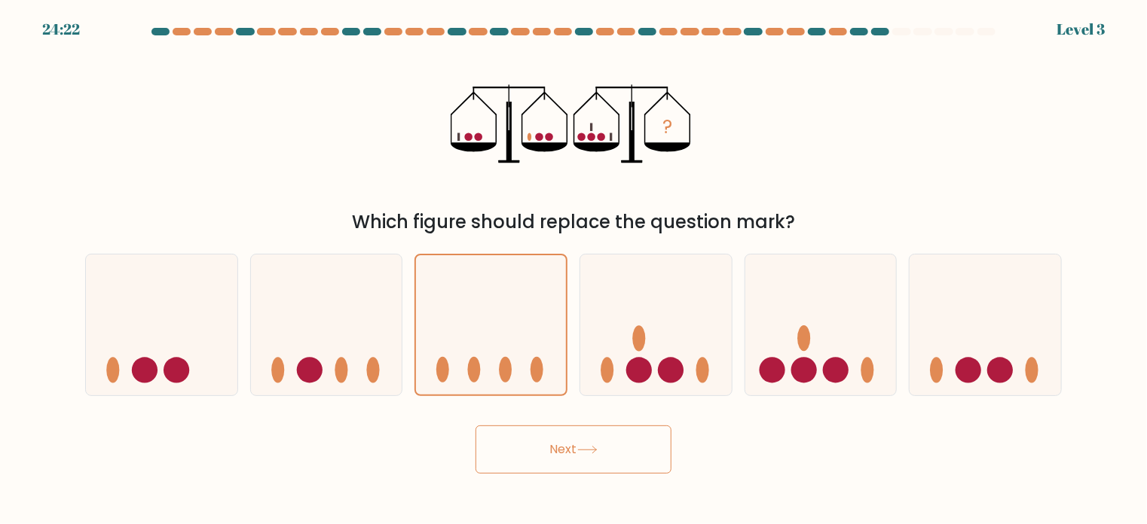
click at [513, 432] on button "Next" at bounding box center [573, 450] width 196 height 48
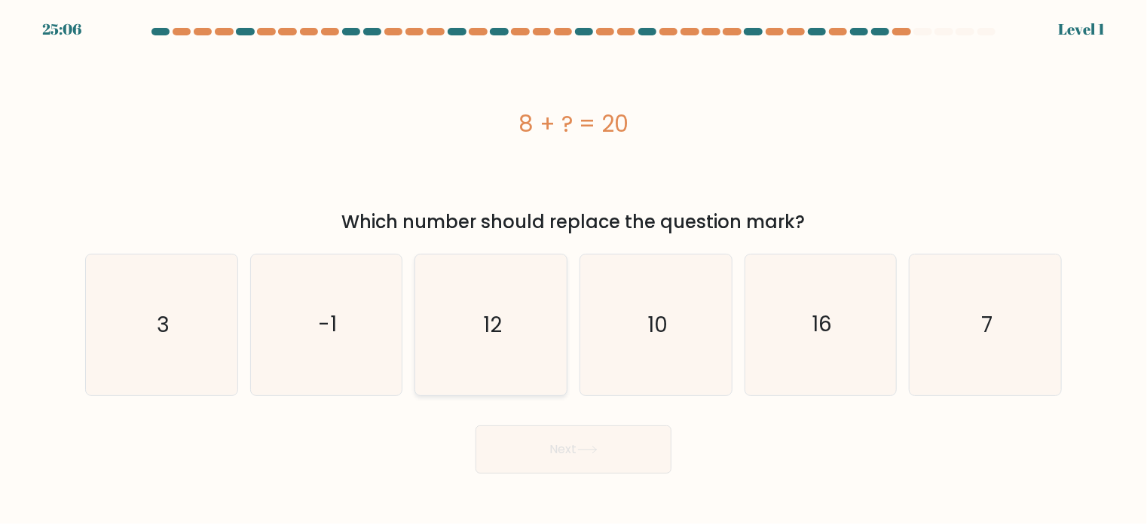
click at [474, 358] on icon "12" at bounding box center [490, 325] width 141 height 141
click at [573, 270] on input "c. 12" at bounding box center [573, 266] width 1 height 8
radio input "true"
click at [538, 454] on button "Next" at bounding box center [573, 450] width 196 height 48
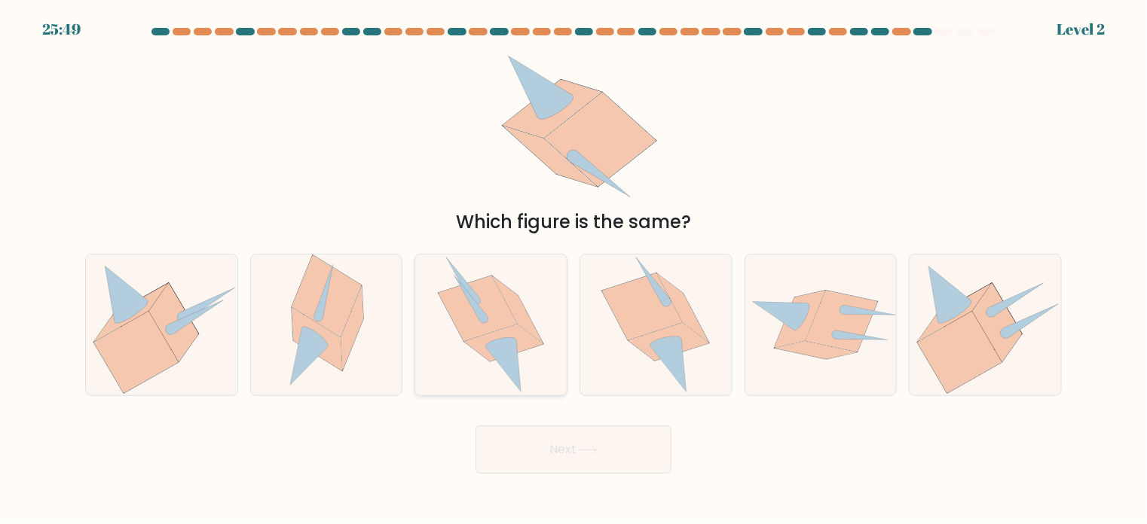
click at [472, 358] on icon at bounding box center [491, 325] width 106 height 141
click at [573, 270] on input "c." at bounding box center [573, 266] width 1 height 8
radio input "true"
click at [525, 451] on button "Next" at bounding box center [573, 450] width 196 height 48
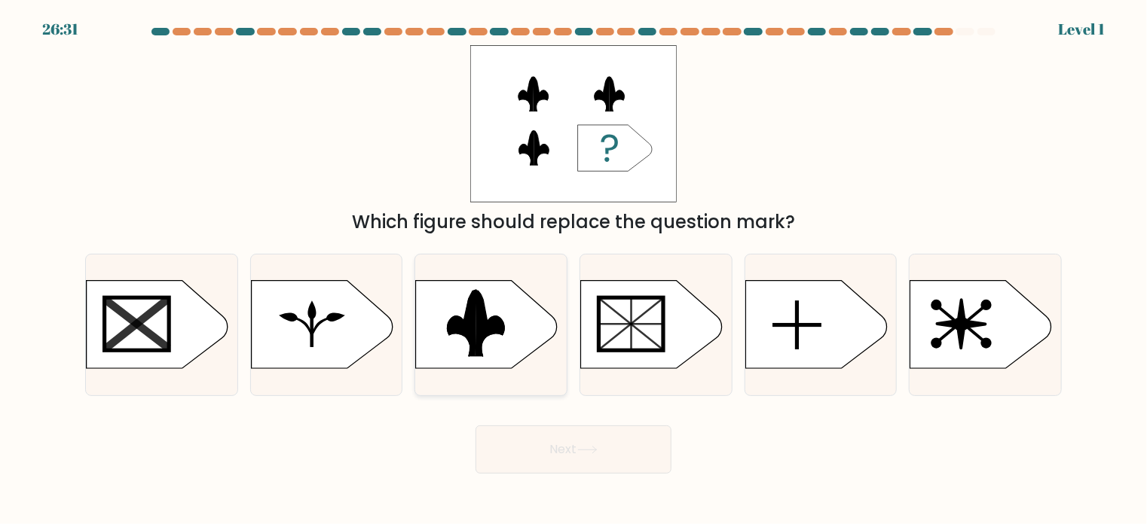
click at [492, 371] on div at bounding box center [490, 325] width 153 height 142
click at [573, 270] on input "c." at bounding box center [573, 266] width 1 height 8
radio input "true"
click at [526, 437] on button "Next" at bounding box center [573, 450] width 196 height 48
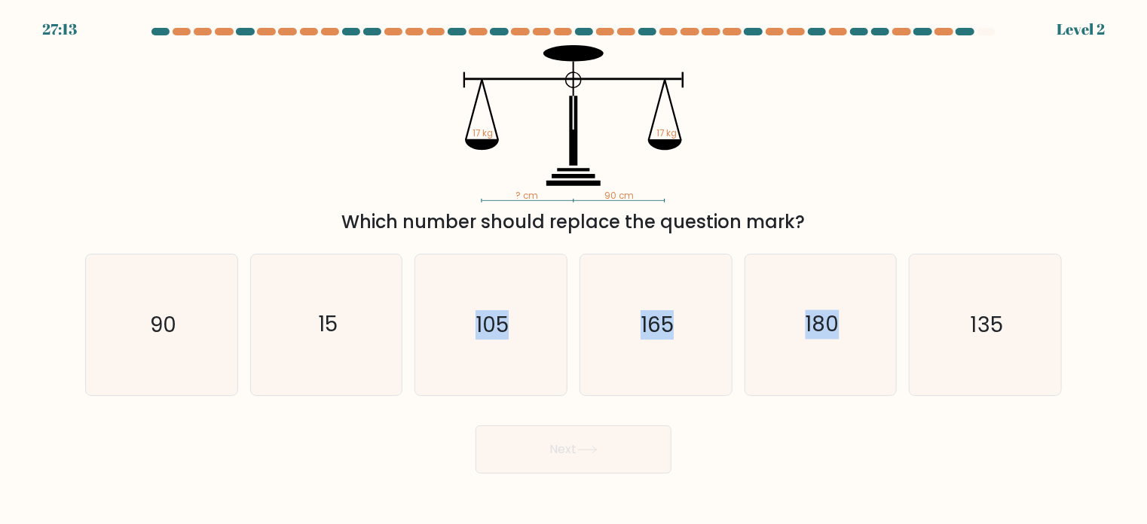
drag, startPoint x: 490, startPoint y: 373, endPoint x: 531, endPoint y: 438, distance: 77.1
click at [531, 438] on form at bounding box center [573, 251] width 1147 height 446
click at [531, 438] on button "Next" at bounding box center [573, 450] width 196 height 48
click at [497, 365] on icon "105" at bounding box center [490, 325] width 141 height 141
click at [573, 270] on input "c. 105" at bounding box center [573, 266] width 1 height 8
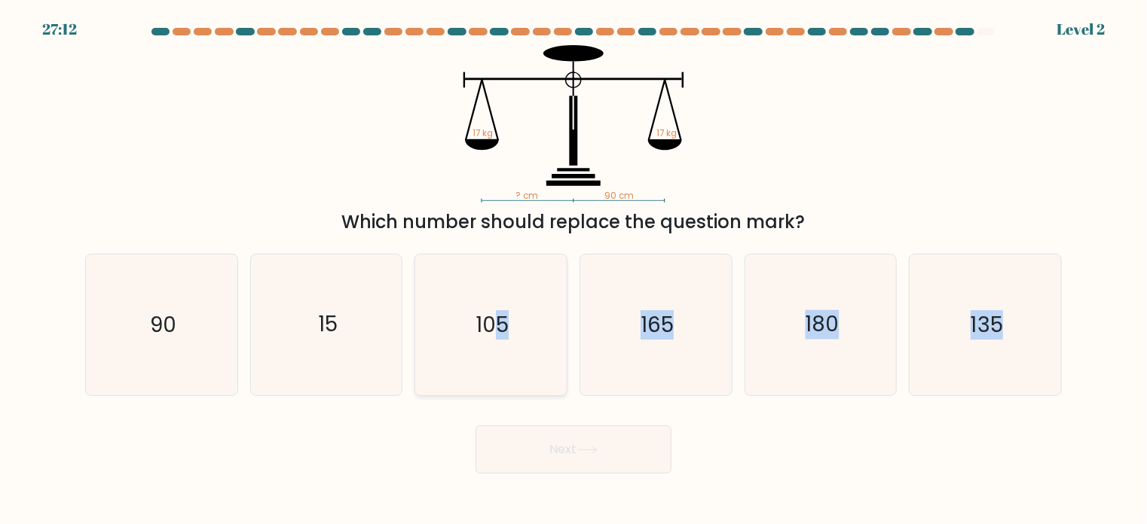
radio input "true"
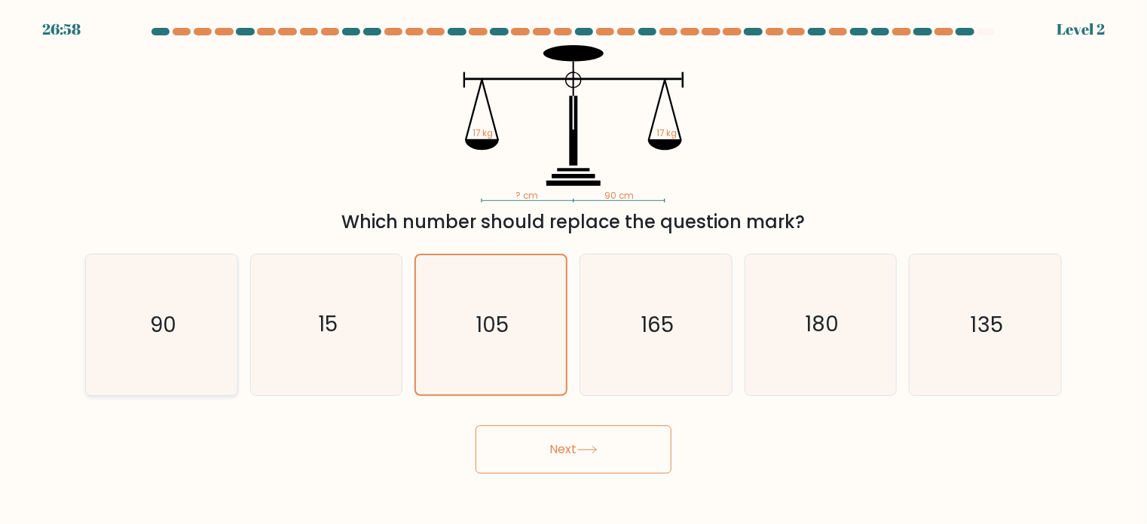
click at [215, 343] on icon "90" at bounding box center [161, 325] width 141 height 141
click at [573, 270] on input "a. 90" at bounding box center [573, 266] width 1 height 8
radio input "true"
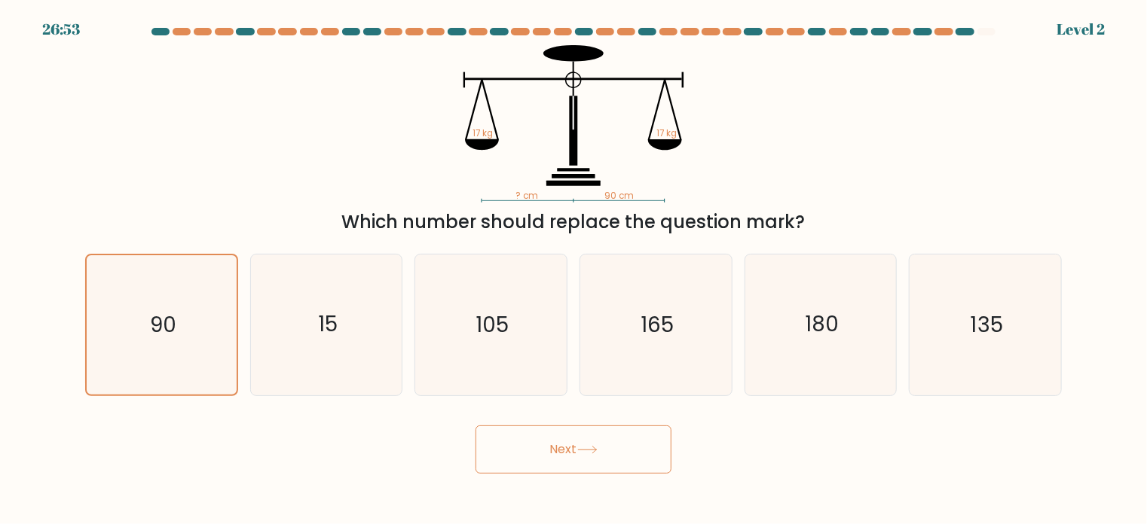
click at [533, 460] on button "Next" at bounding box center [573, 450] width 196 height 48
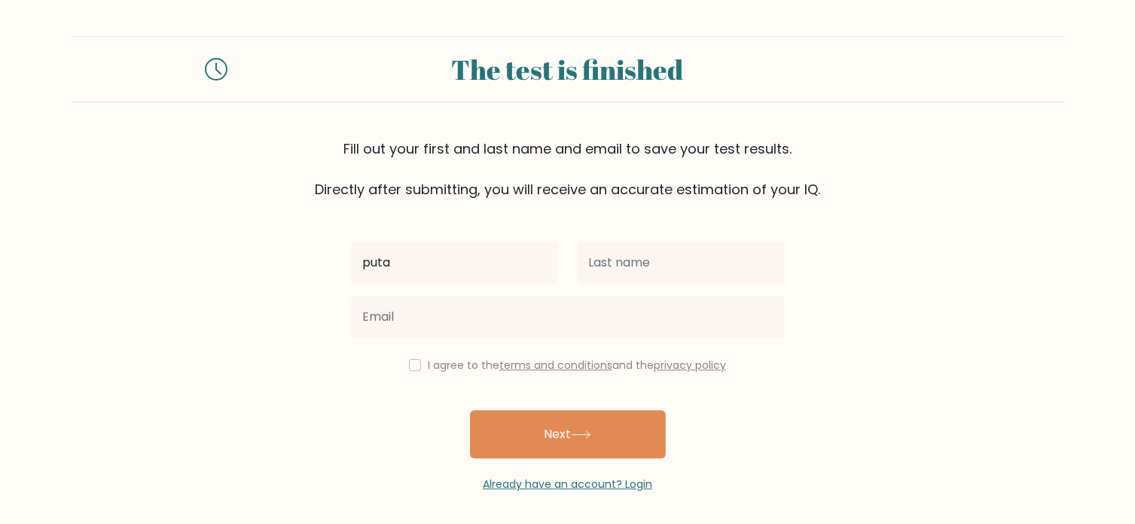
type input "puta"
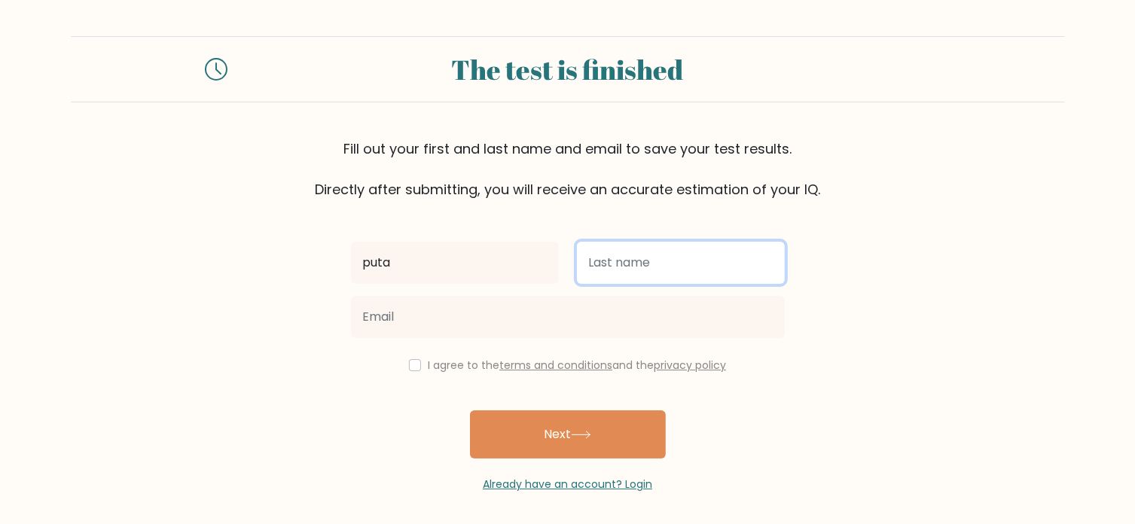
click at [639, 258] on input "text" at bounding box center [681, 263] width 208 height 42
type input "madre"
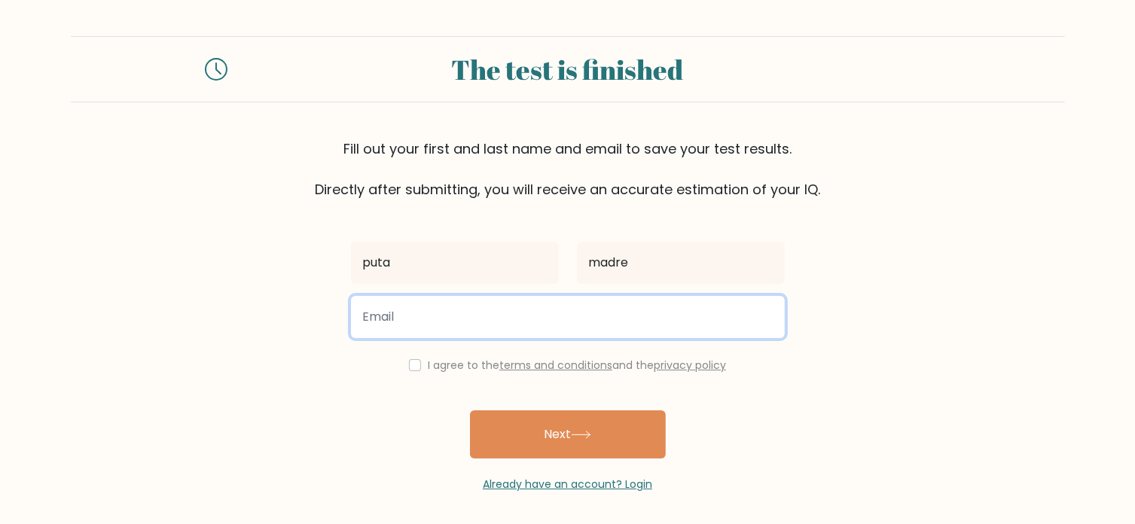
click at [603, 296] on input "email" at bounding box center [568, 317] width 434 height 42
type input "luis.angeles0612@gmail.com"
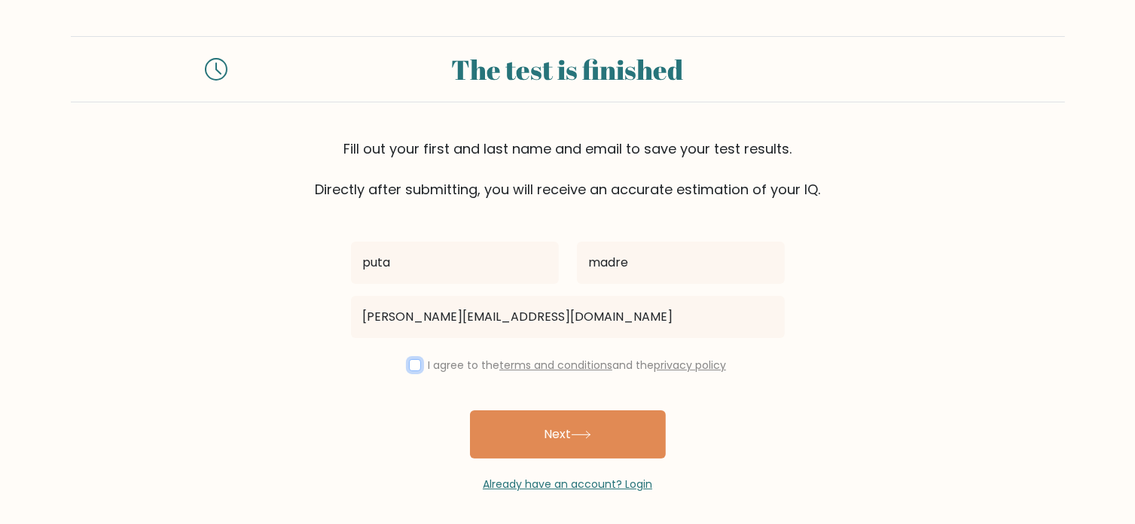
click at [413, 367] on input "checkbox" at bounding box center [415, 365] width 12 height 12
checkbox input "true"
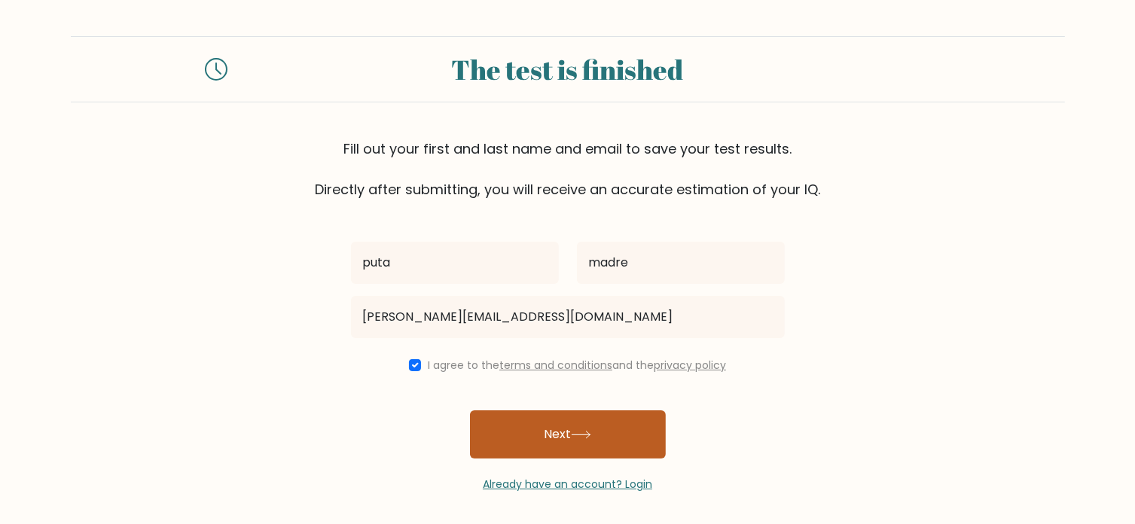
click at [500, 430] on button "Next" at bounding box center [568, 435] width 196 height 48
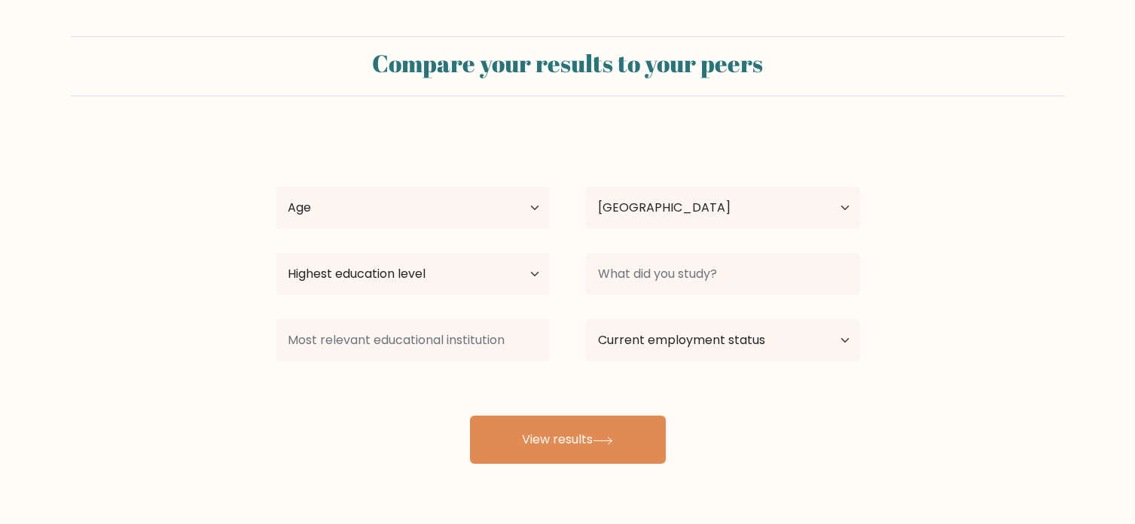
select select "MX"
click at [527, 207] on select "Age Under [DEMOGRAPHIC_DATA] [DEMOGRAPHIC_DATA] [DEMOGRAPHIC_DATA] [DEMOGRAPHIC…" at bounding box center [413, 208] width 274 height 42
select select "35_44"
click at [276, 187] on select "Age Under [DEMOGRAPHIC_DATA] [DEMOGRAPHIC_DATA] [DEMOGRAPHIC_DATA] [DEMOGRAPHIC…" at bounding box center [413, 208] width 274 height 42
click at [443, 279] on select "Highest education level No schooling Primary Lower Secondary Upper Secondary Oc…" at bounding box center [413, 274] width 274 height 42
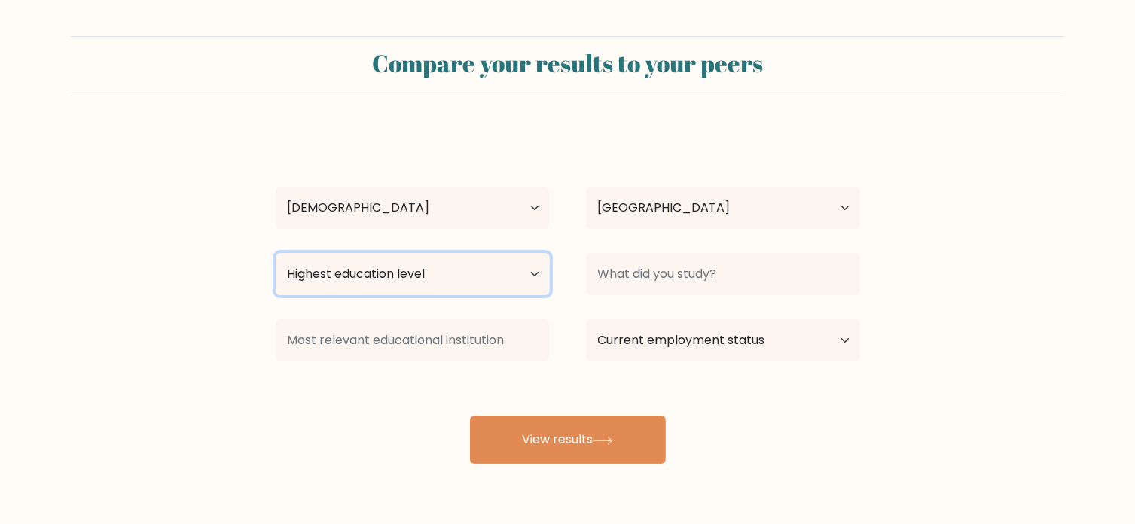
select select "doctoral_degree"
click at [276, 253] on select "Highest education level No schooling Primary Lower Secondary Upper Secondary Oc…" at bounding box center [413, 274] width 274 height 42
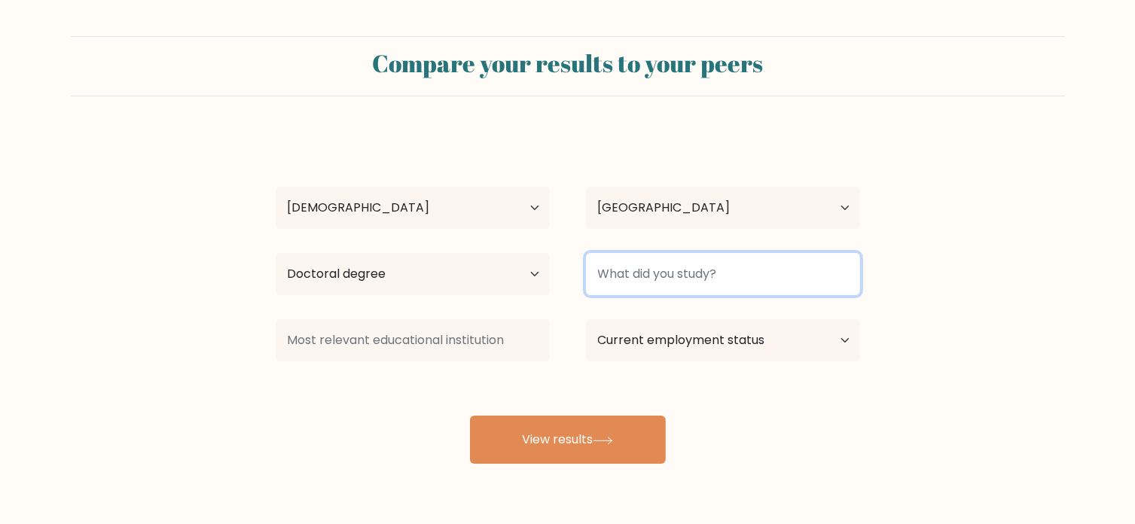
click at [630, 261] on input at bounding box center [723, 274] width 274 height 42
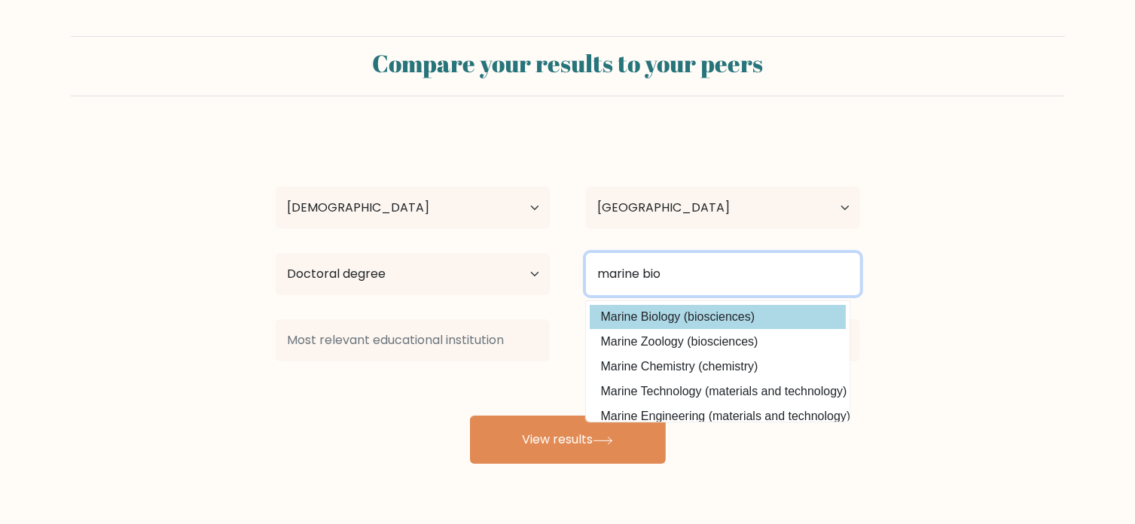
type input "marine bio"
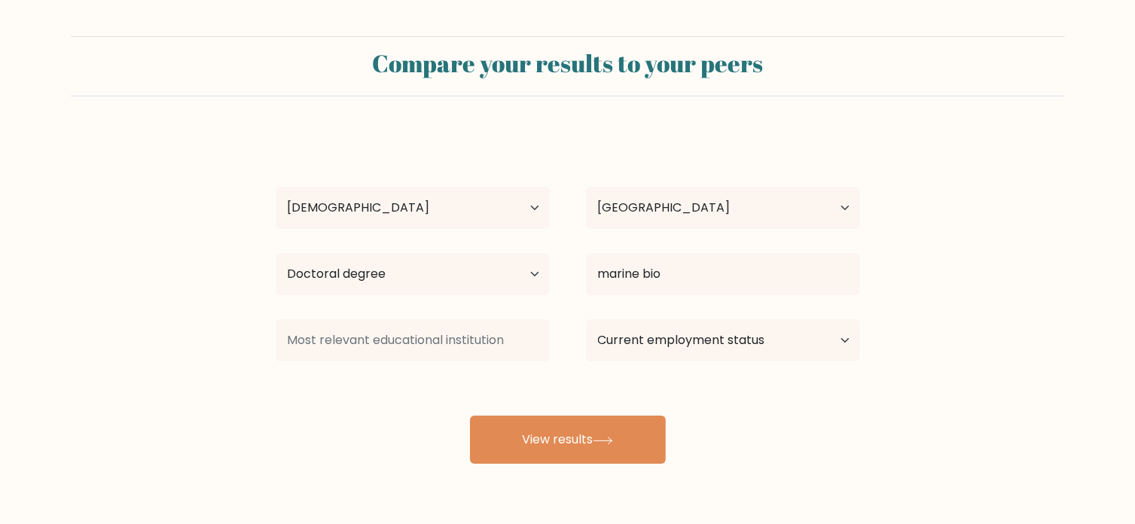
click at [699, 309] on div "puta madre Age Under [DEMOGRAPHIC_DATA] [DEMOGRAPHIC_DATA] [DEMOGRAPHIC_DATA] […" at bounding box center [568, 298] width 603 height 331
click at [669, 348] on select "Current employment status Employed Student Retired Other / prefer not to answer" at bounding box center [723, 340] width 274 height 42
select select "employed"
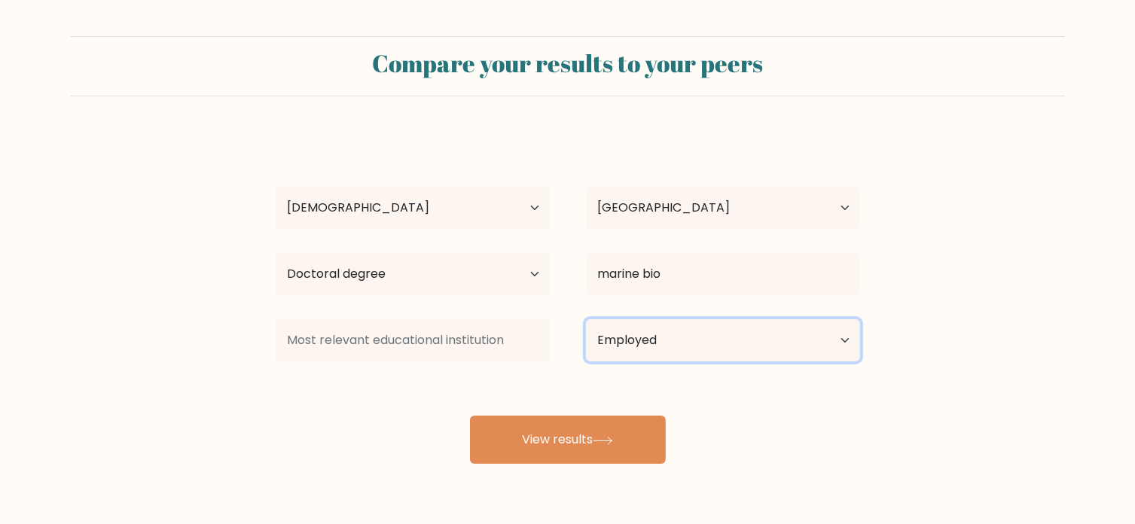
click at [586, 319] on select "Current employment status Employed Student Retired Other / prefer not to answer" at bounding box center [723, 340] width 274 height 42
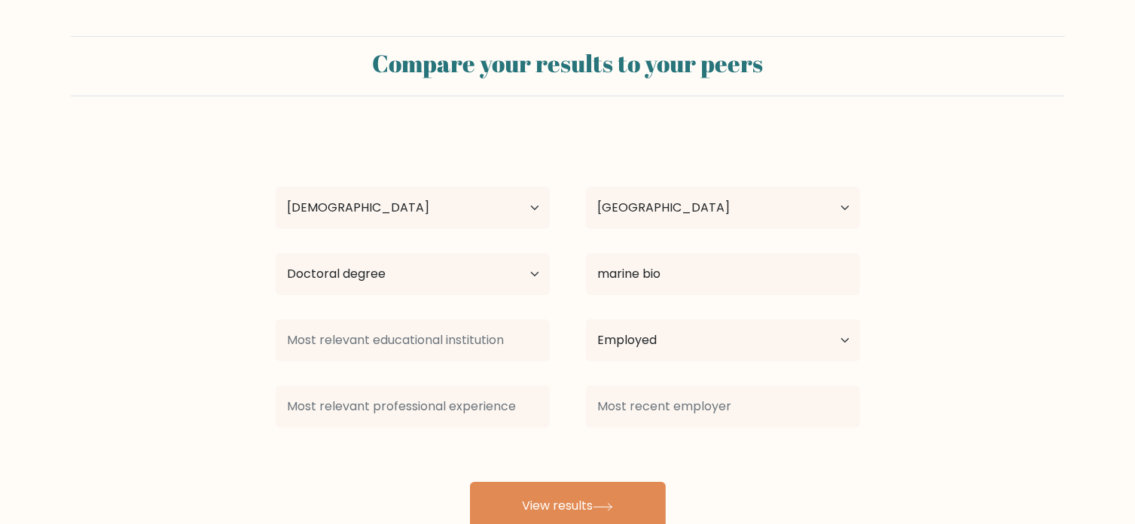
click at [567, 460] on div "puta madre Age Under [DEMOGRAPHIC_DATA] [DEMOGRAPHIC_DATA] [DEMOGRAPHIC_DATA] […" at bounding box center [568, 332] width 603 height 398
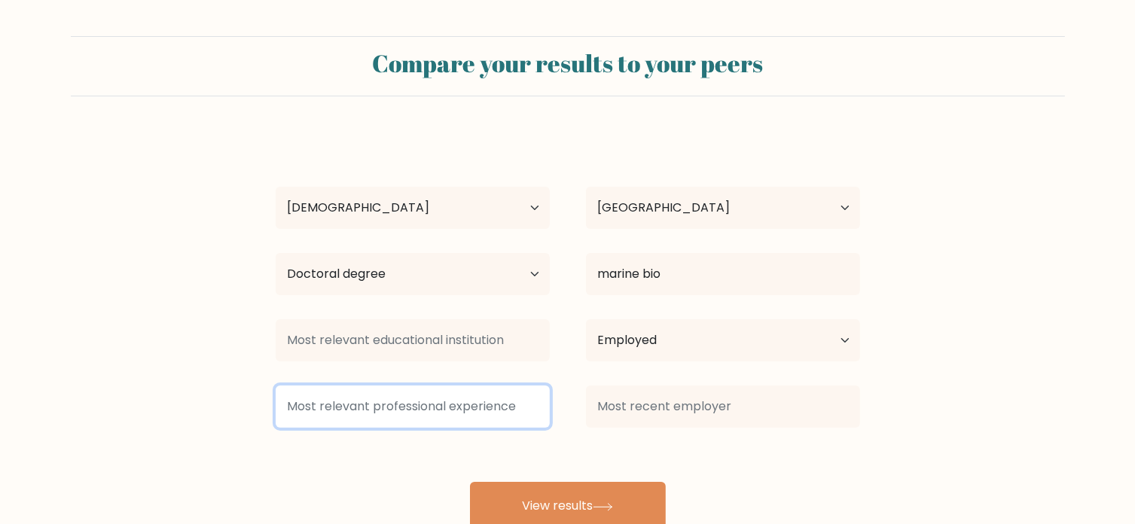
click at [496, 413] on input at bounding box center [413, 407] width 274 height 42
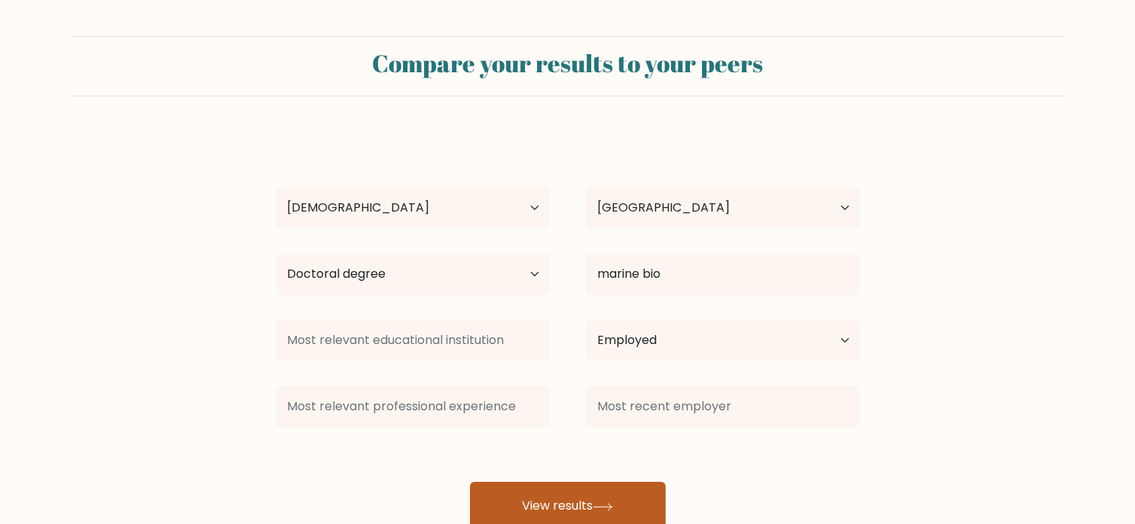
click at [548, 501] on button "View results" at bounding box center [568, 506] width 196 height 48
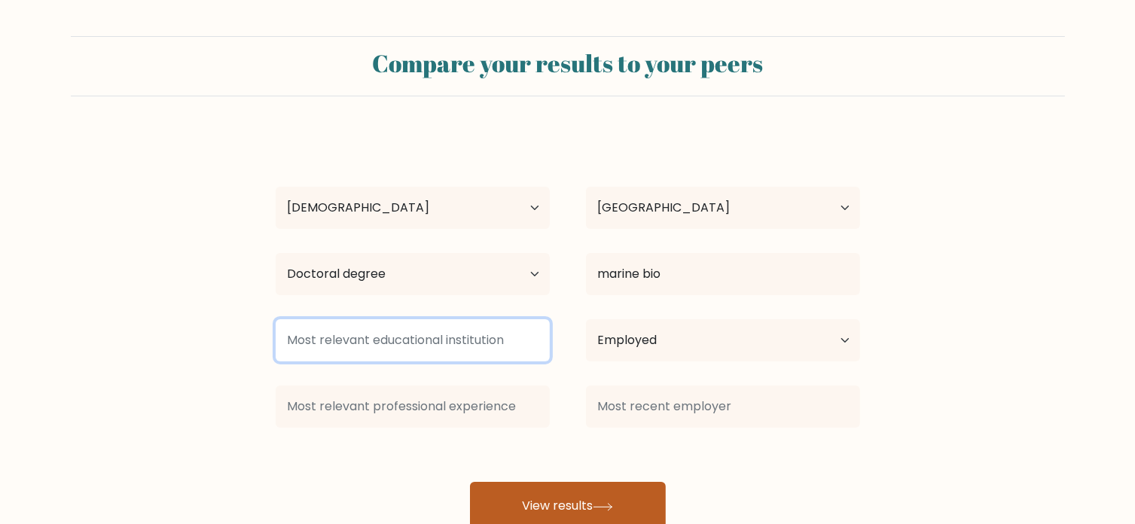
scroll to position [47, 0]
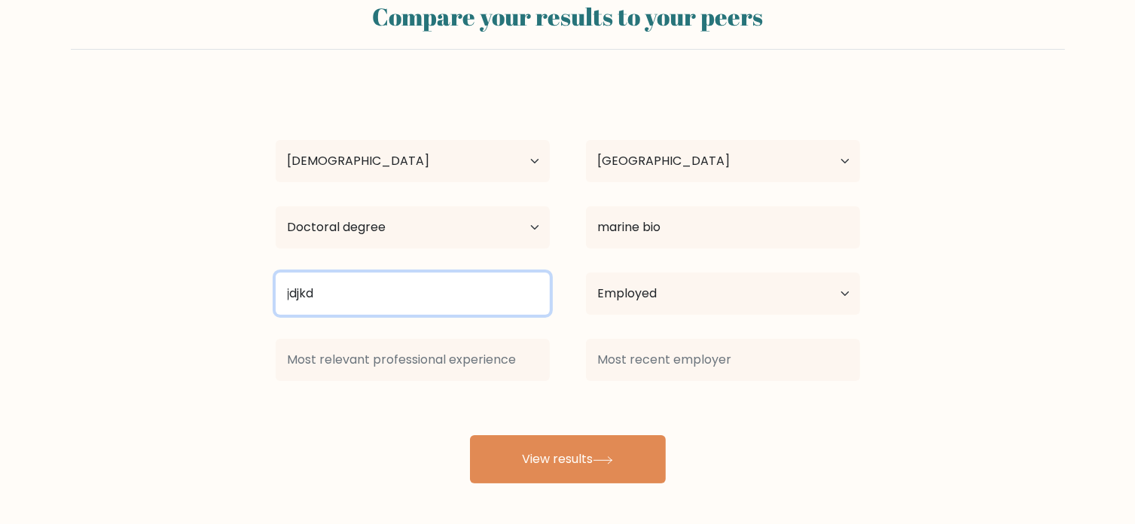
type input "jdjkd"
click at [470, 435] on button "View results" at bounding box center [568, 459] width 196 height 48
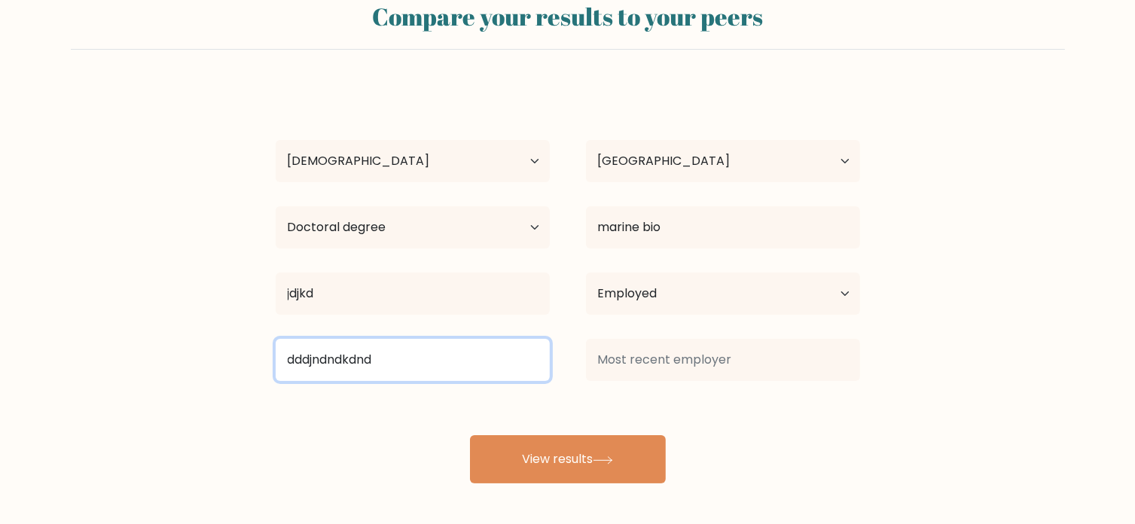
type input "dddjndndkdnd"
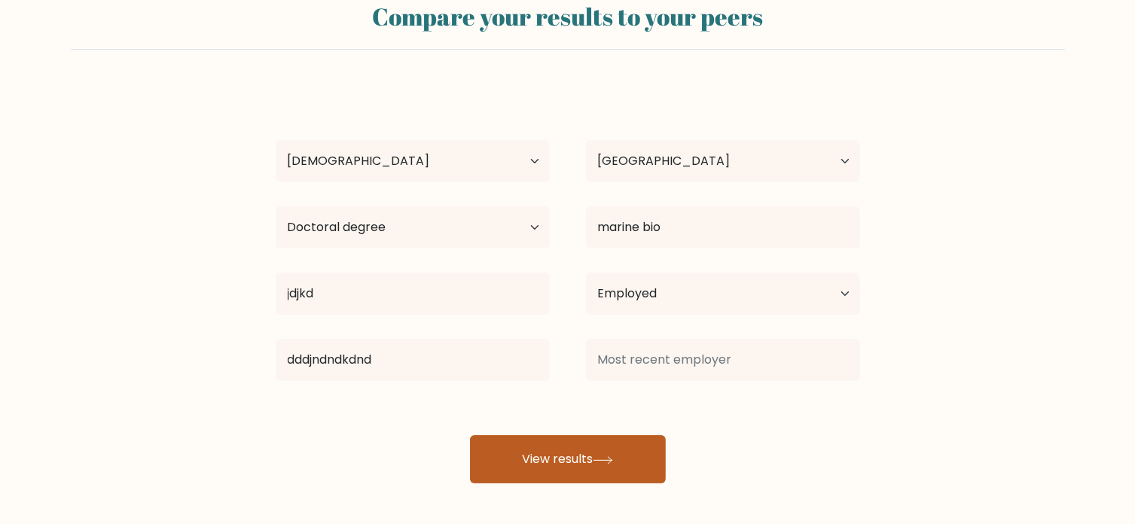
drag, startPoint x: 539, startPoint y: 484, endPoint x: 552, endPoint y: 445, distance: 41.5
click at [552, 445] on div "Compare your results to your peers puta madre Age Under [DEMOGRAPHIC_DATA] [DEM…" at bounding box center [567, 238] width 1135 height 571
click at [552, 445] on button "View results" at bounding box center [568, 459] width 196 height 48
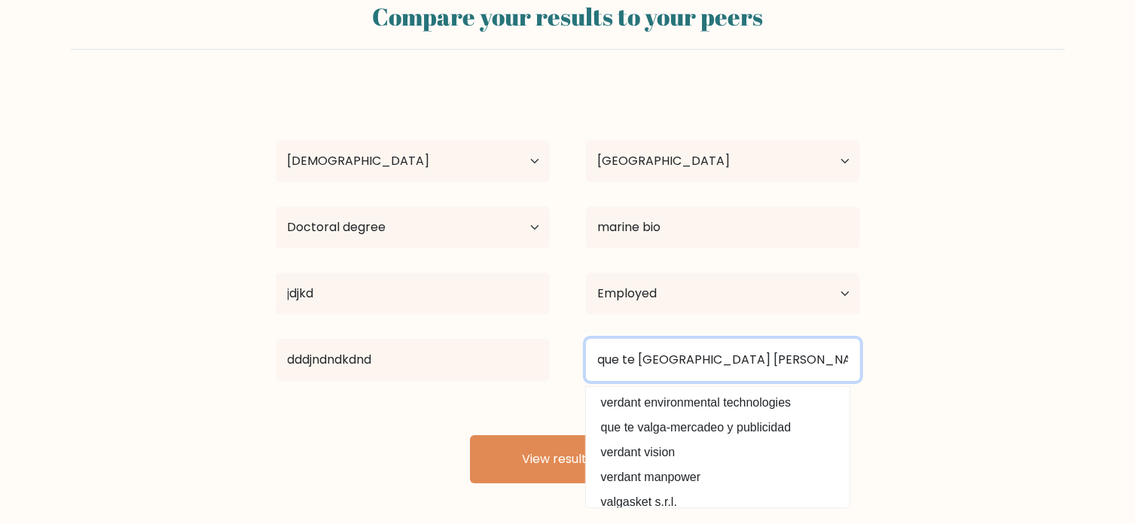
type input "que te [GEOGRAPHIC_DATA] [PERSON_NAME]"
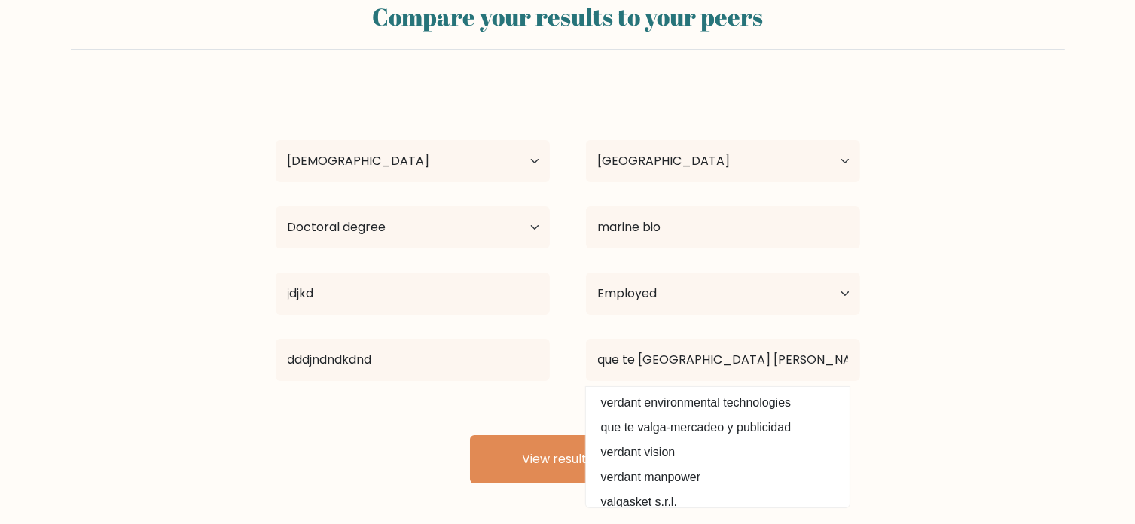
click at [558, 378] on div "dddjndndkdnd" at bounding box center [413, 360] width 310 height 54
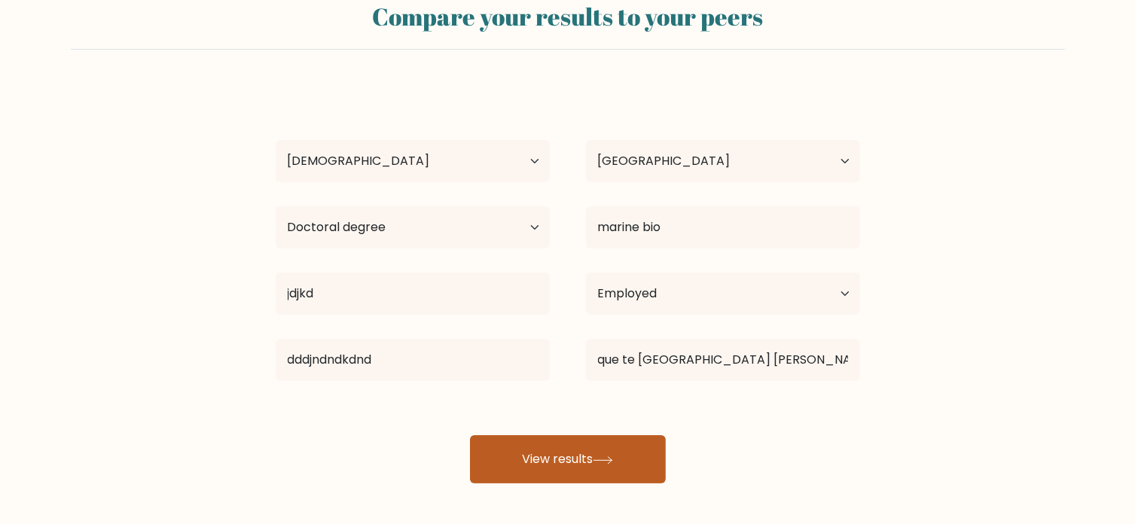
click at [545, 455] on button "View results" at bounding box center [568, 459] width 196 height 48
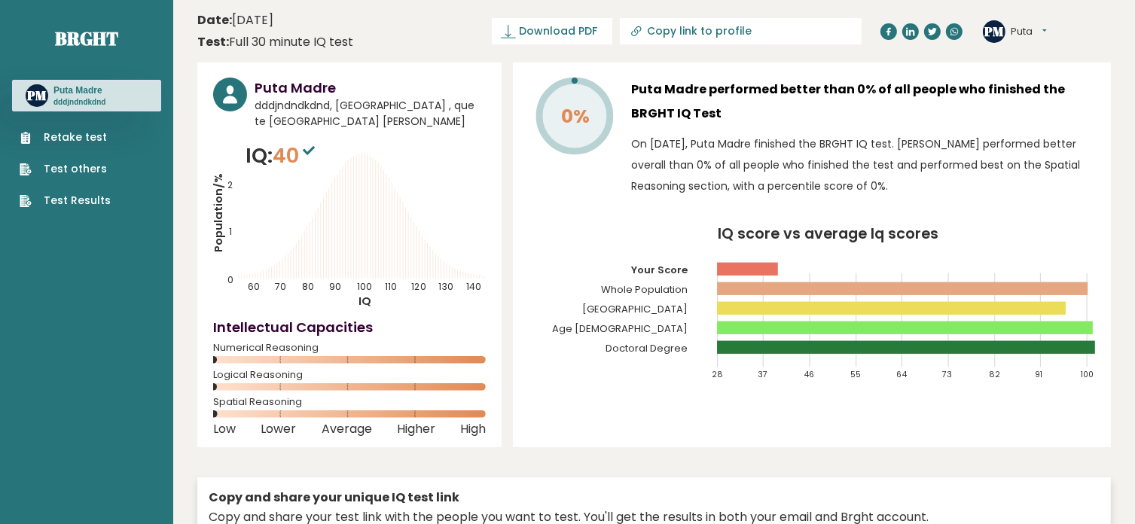
click at [785, 307] on rect at bounding box center [893, 308] width 350 height 13
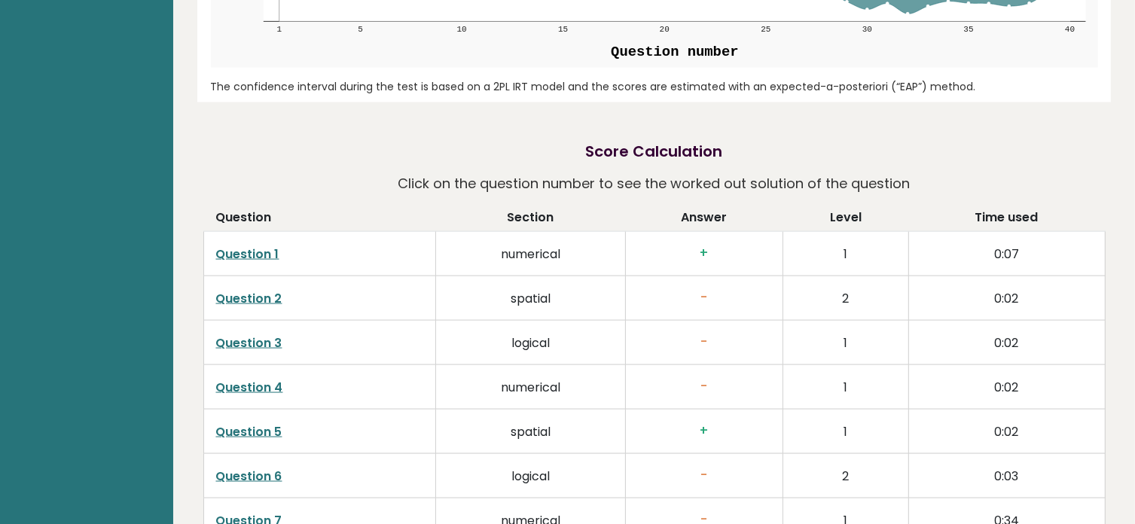
scroll to position [1997, 0]
